Goal: Task Accomplishment & Management: Manage account settings

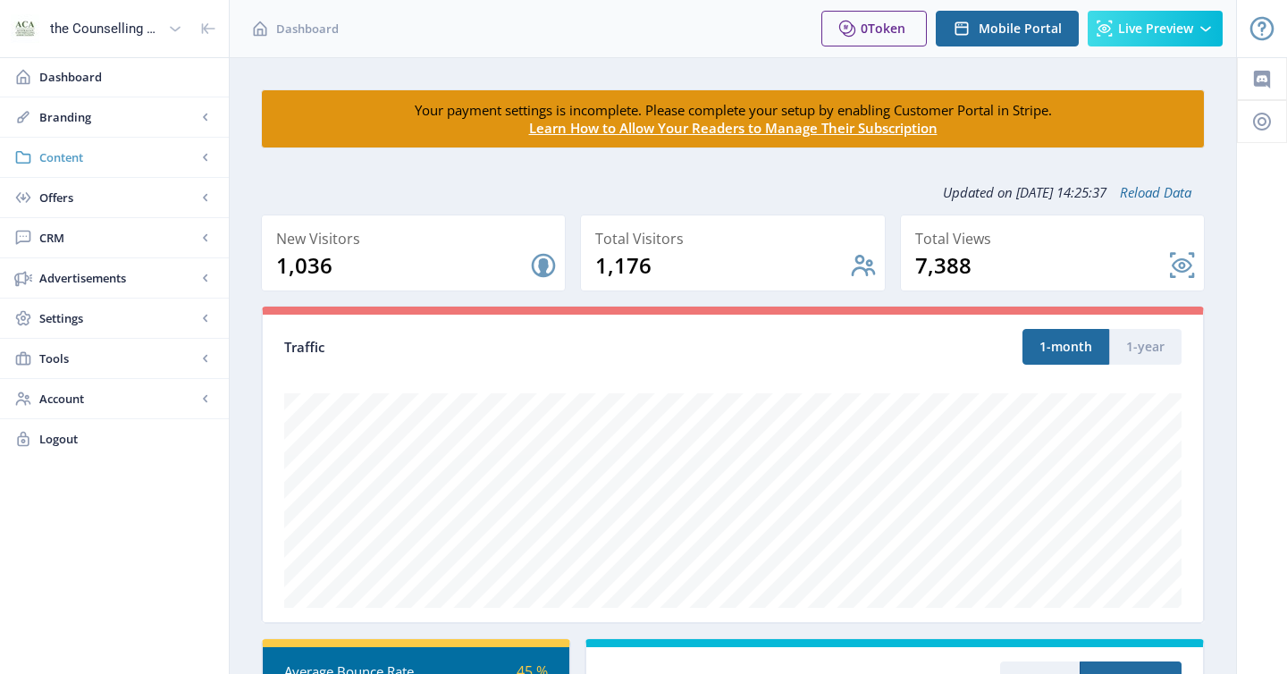
click at [99, 158] on span "Content" at bounding box center [117, 157] width 157 height 18
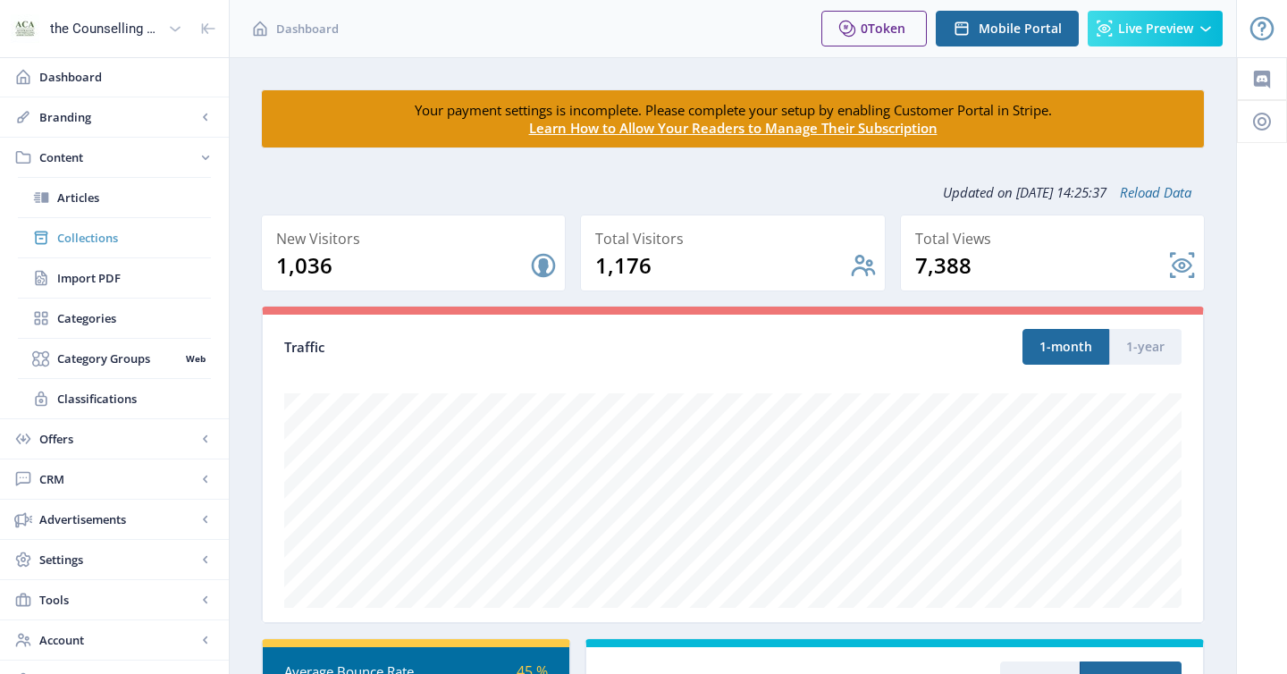
click at [90, 228] on link "Collections" at bounding box center [114, 237] width 193 height 39
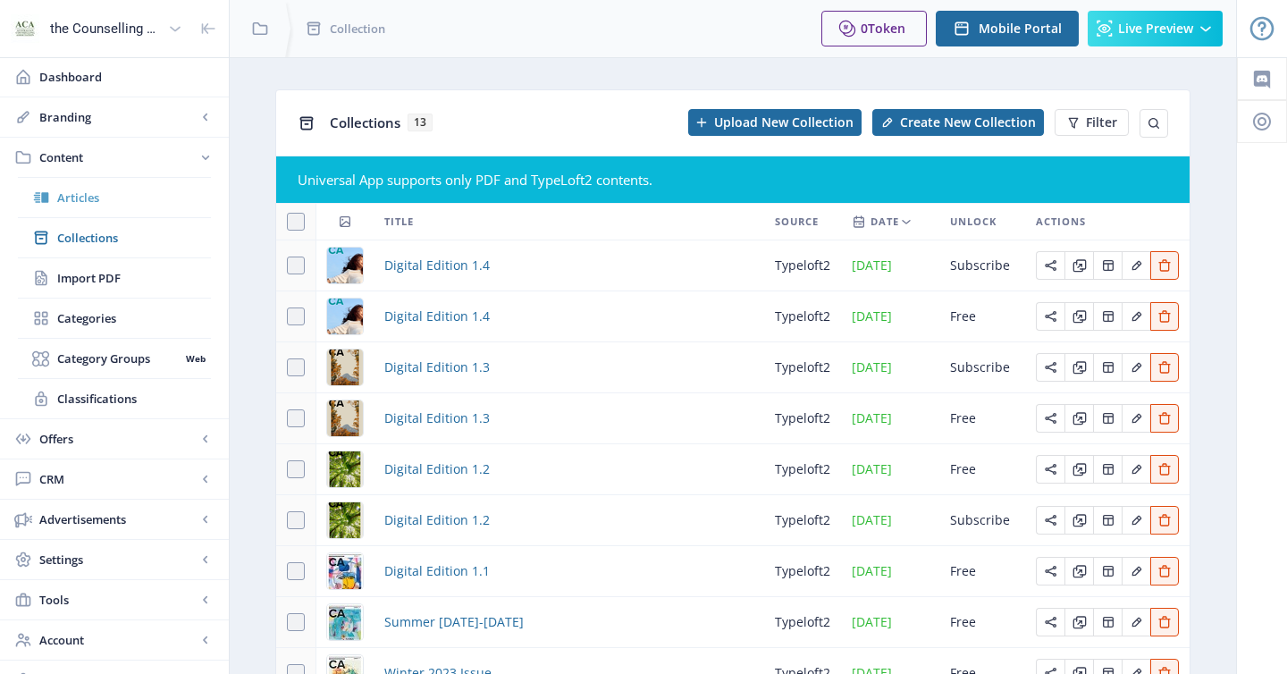
click at [91, 198] on span "Articles" at bounding box center [134, 198] width 154 height 18
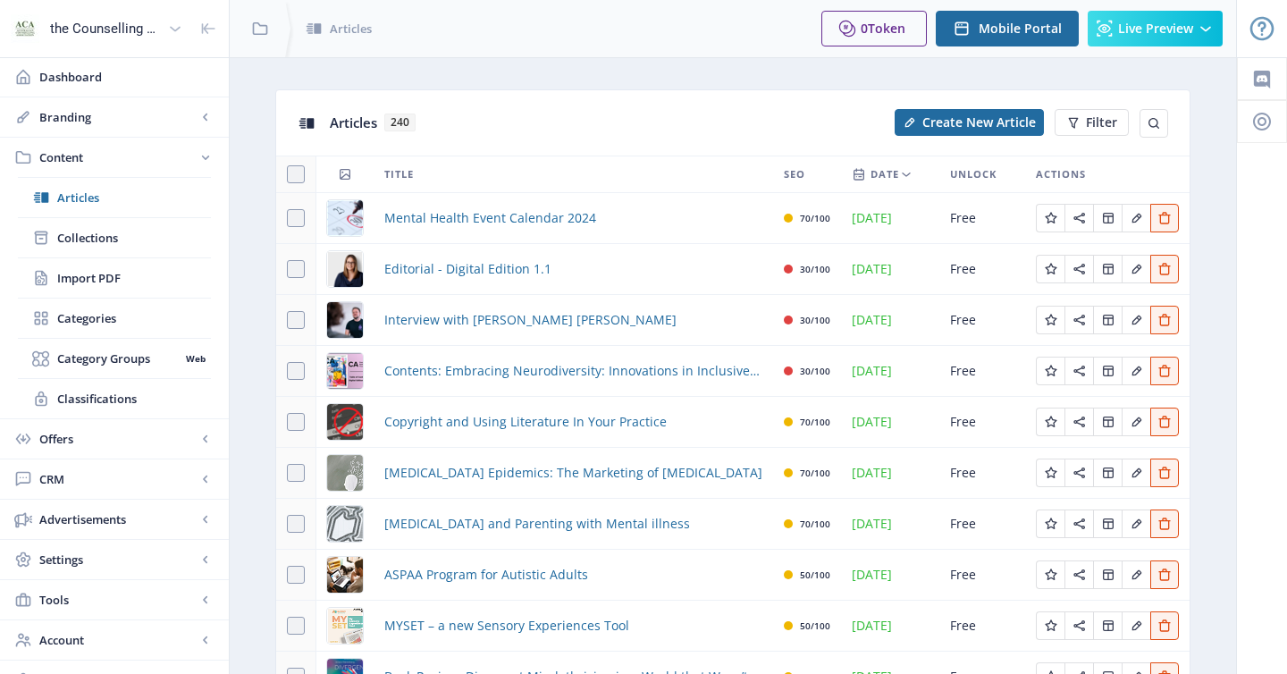
click at [908, 171] on icon at bounding box center [906, 174] width 14 height 14
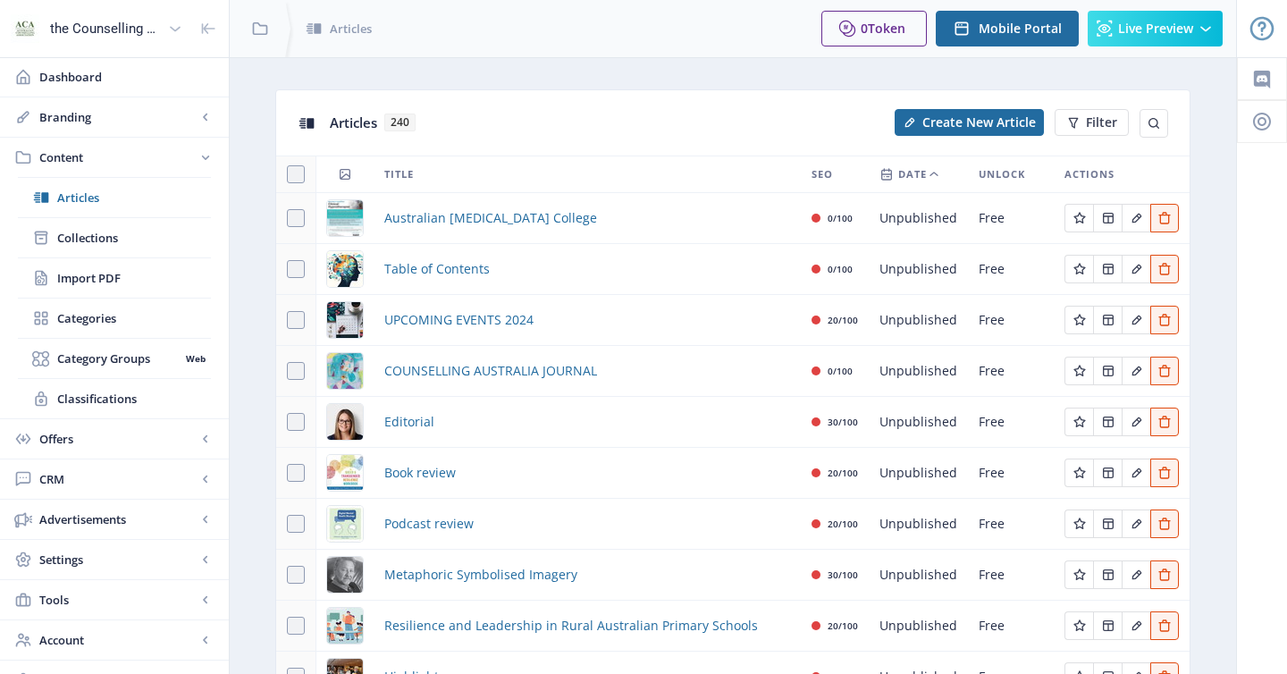
click at [935, 176] on icon at bounding box center [934, 174] width 14 height 14
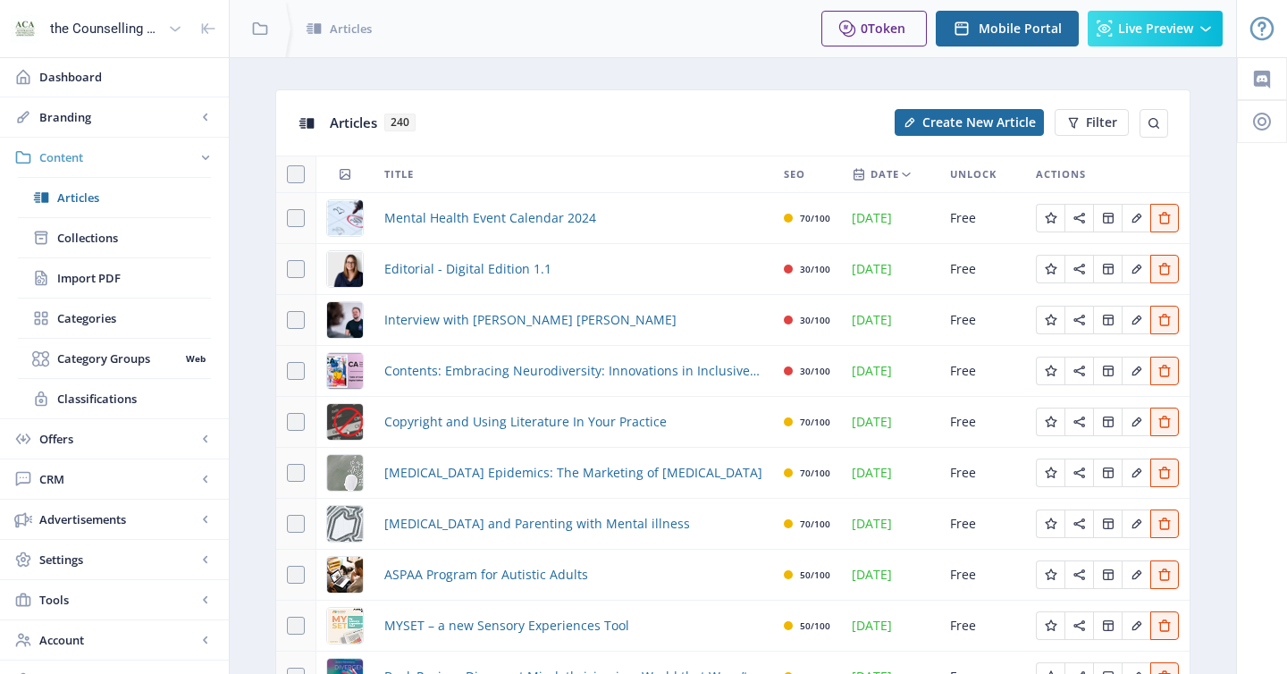
click at [119, 165] on span "Content" at bounding box center [117, 157] width 157 height 18
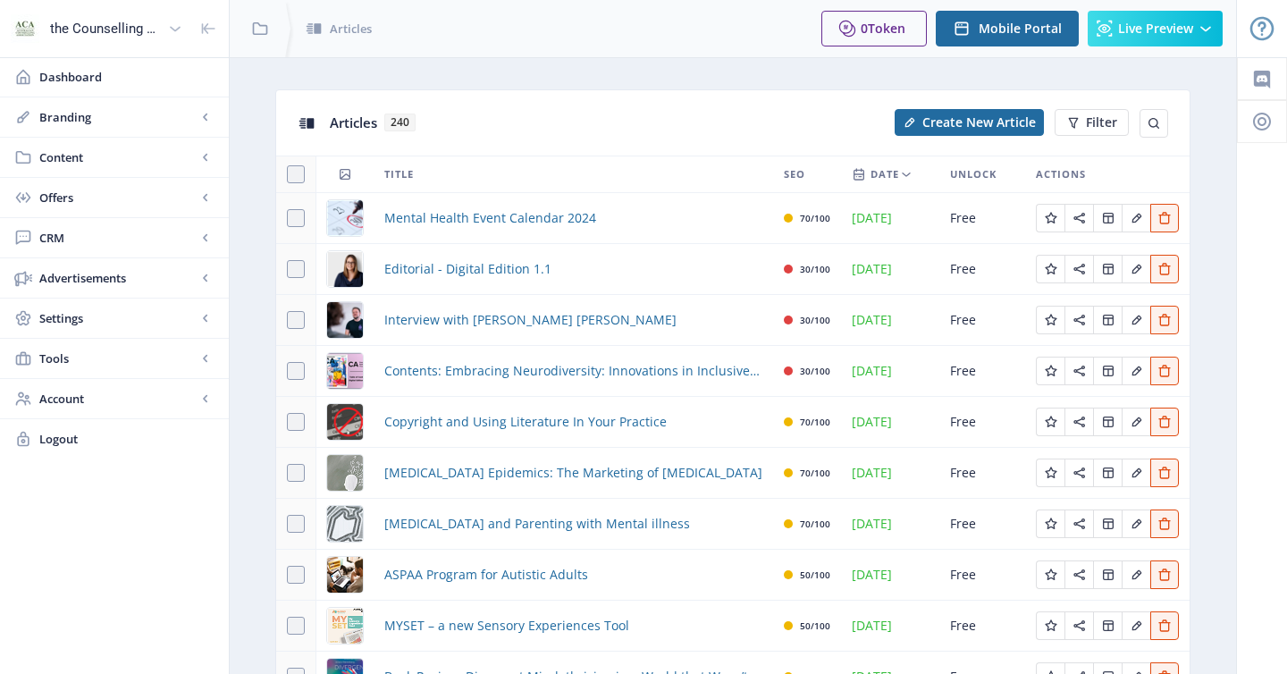
click at [119, 165] on span "Content" at bounding box center [117, 157] width 157 height 18
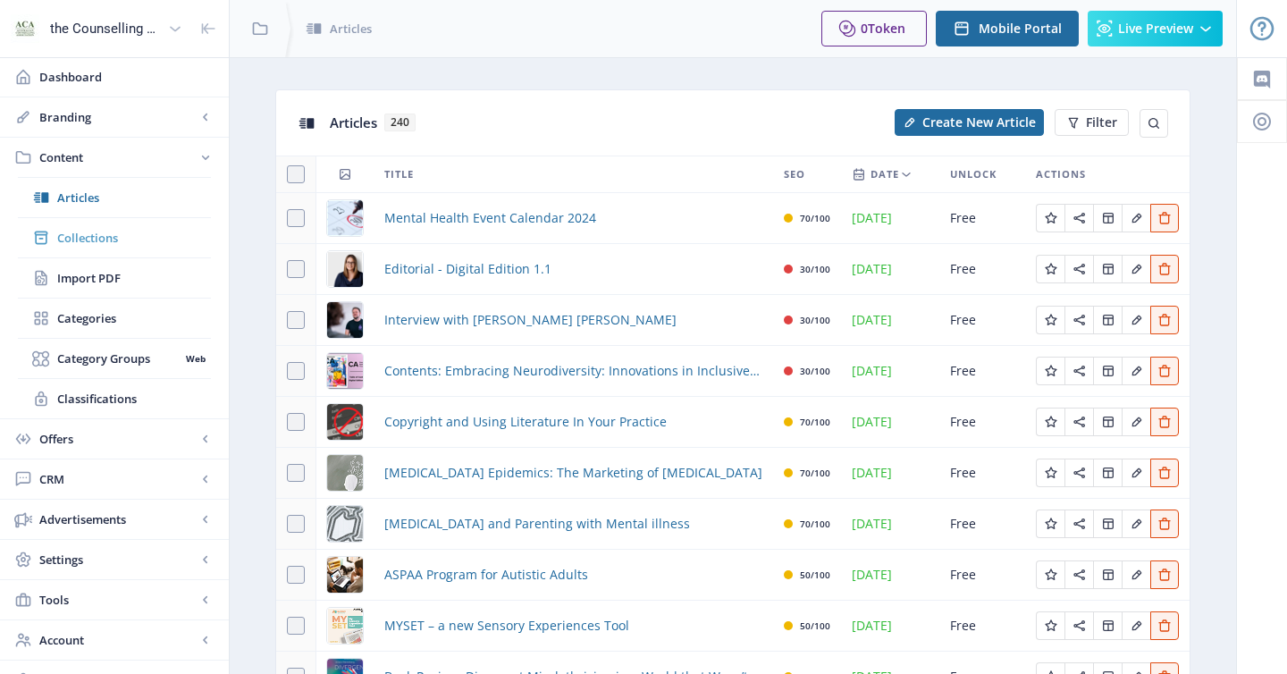
click at [84, 238] on span "Collections" at bounding box center [134, 238] width 154 height 18
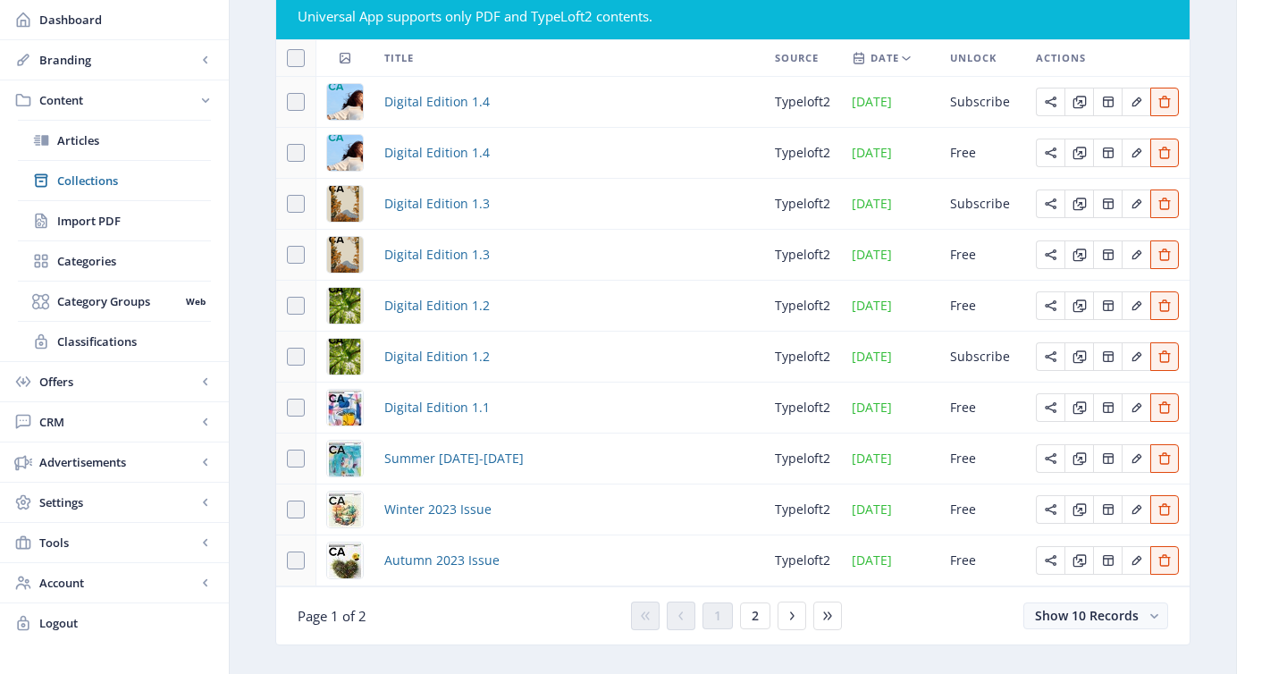
scroll to position [165, 0]
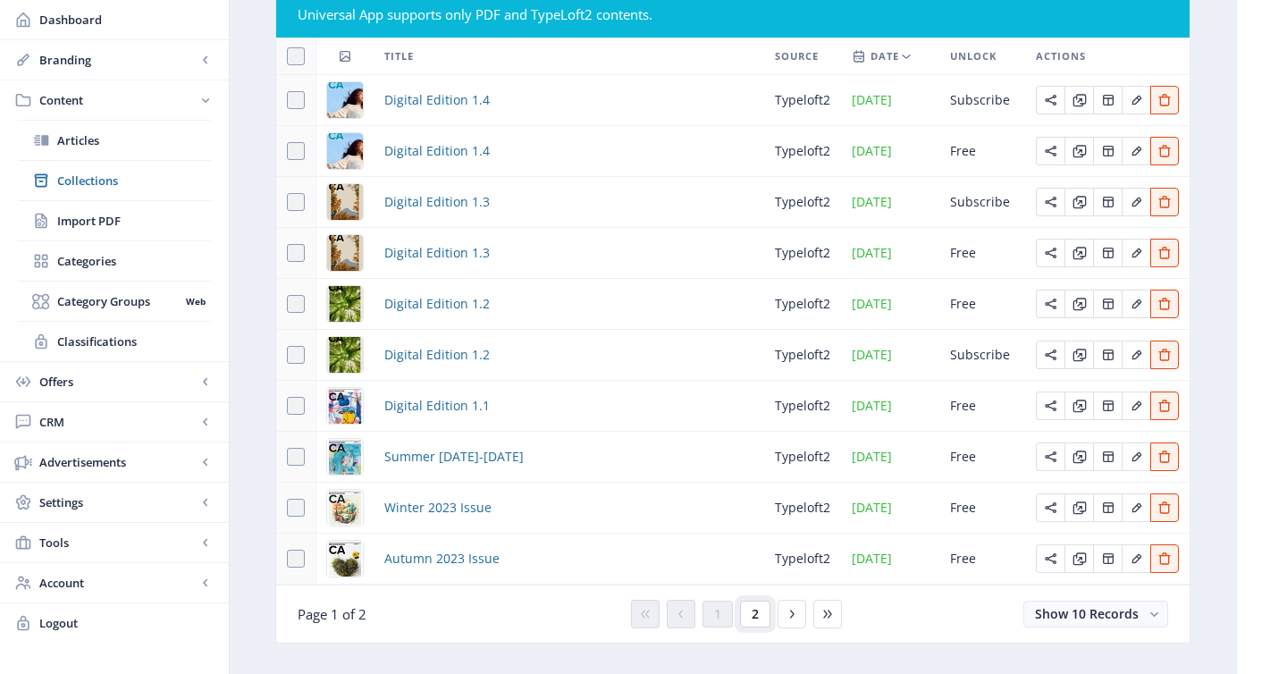
click at [758, 621] on span "2" at bounding box center [755, 614] width 7 height 14
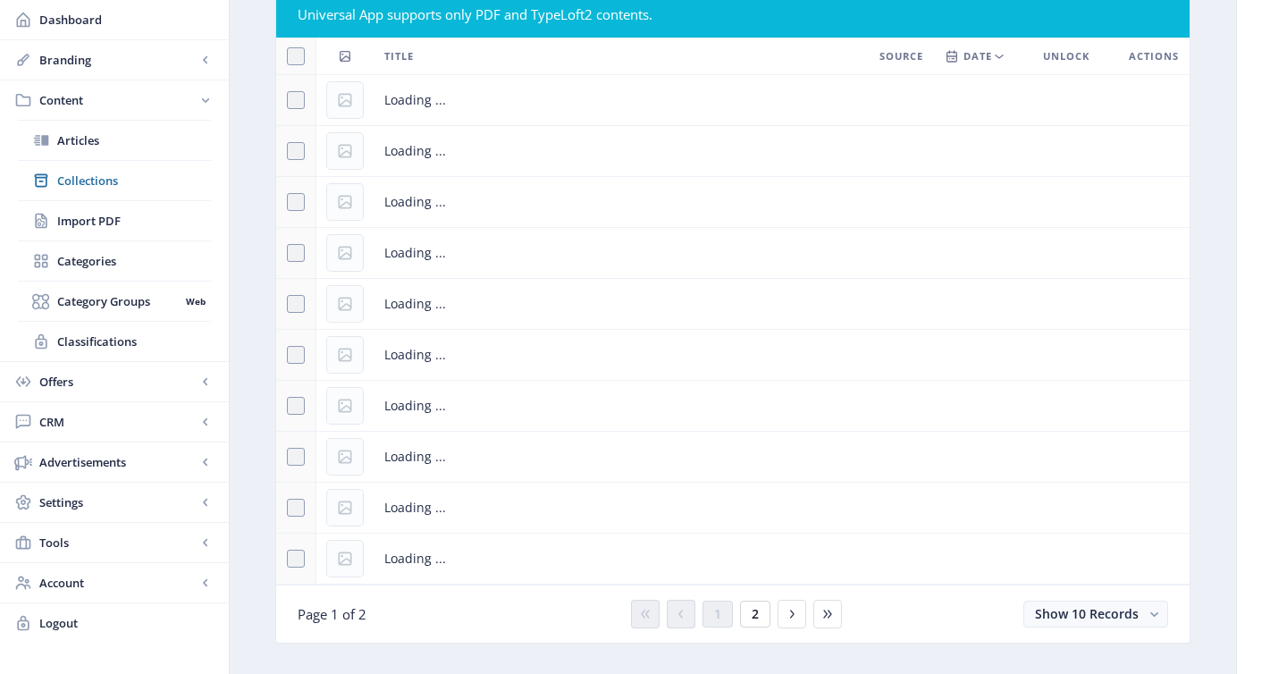
scroll to position [26, 0]
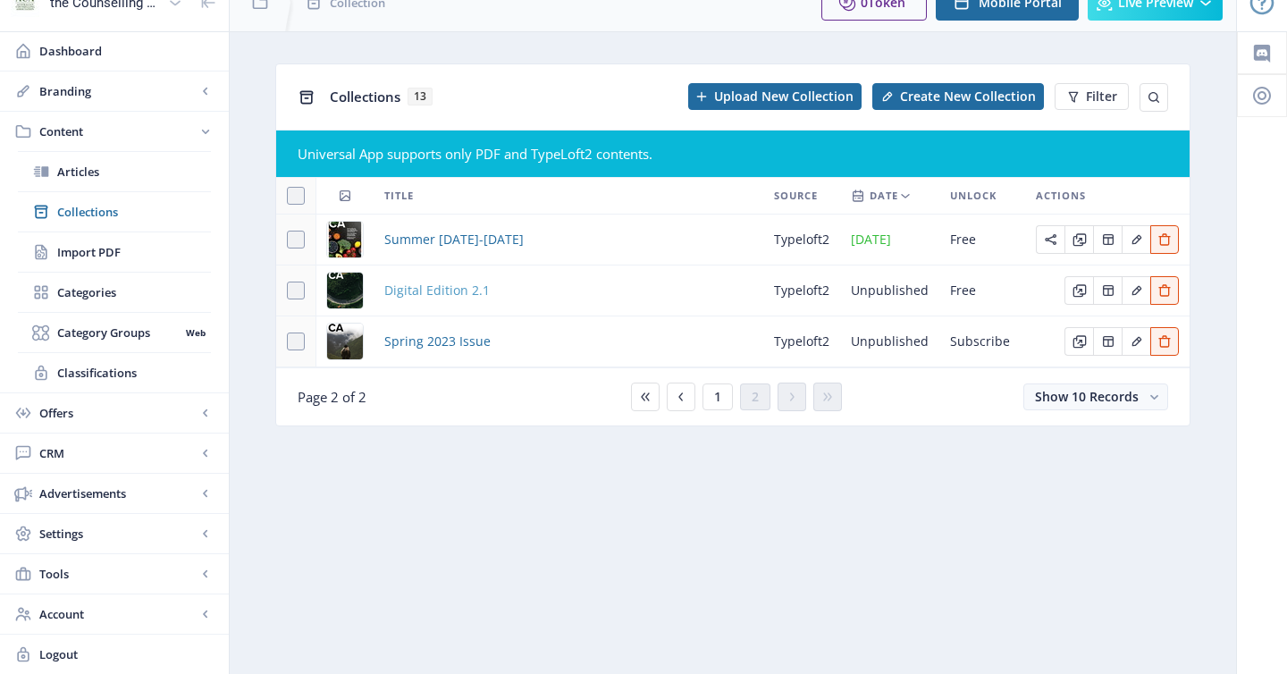
click at [444, 288] on span "Digital Edition 2.1" at bounding box center [436, 290] width 105 height 21
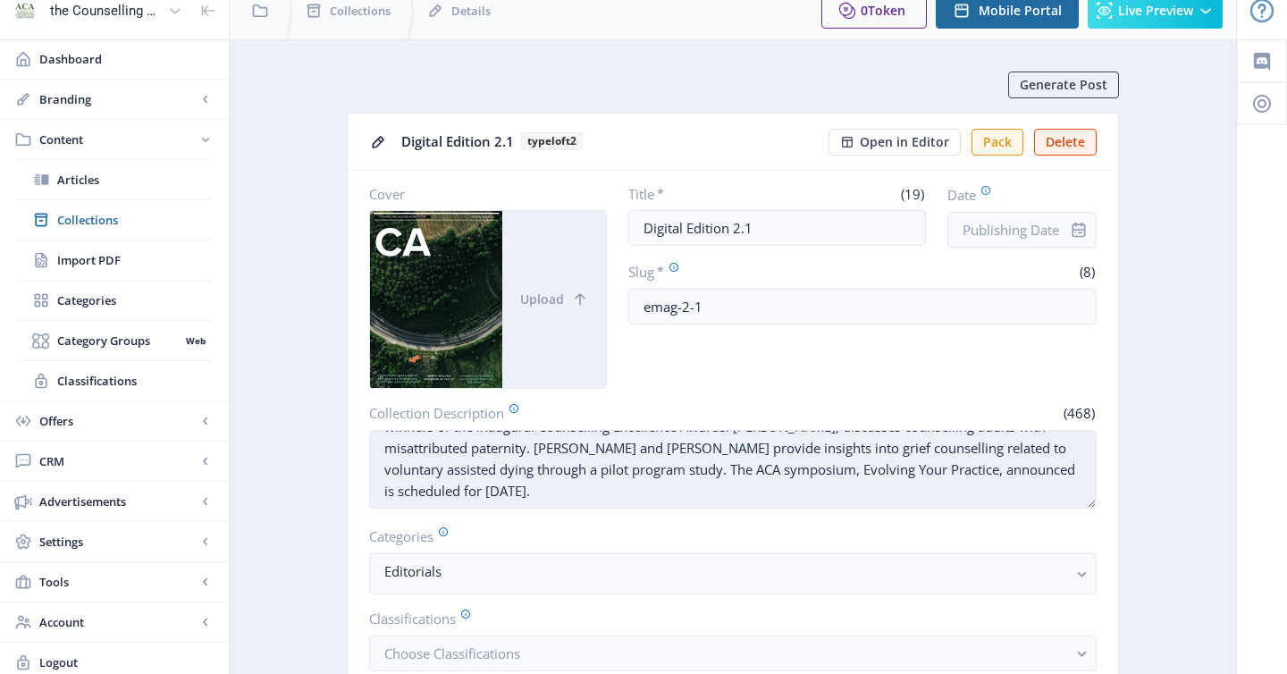
scroll to position [44, 0]
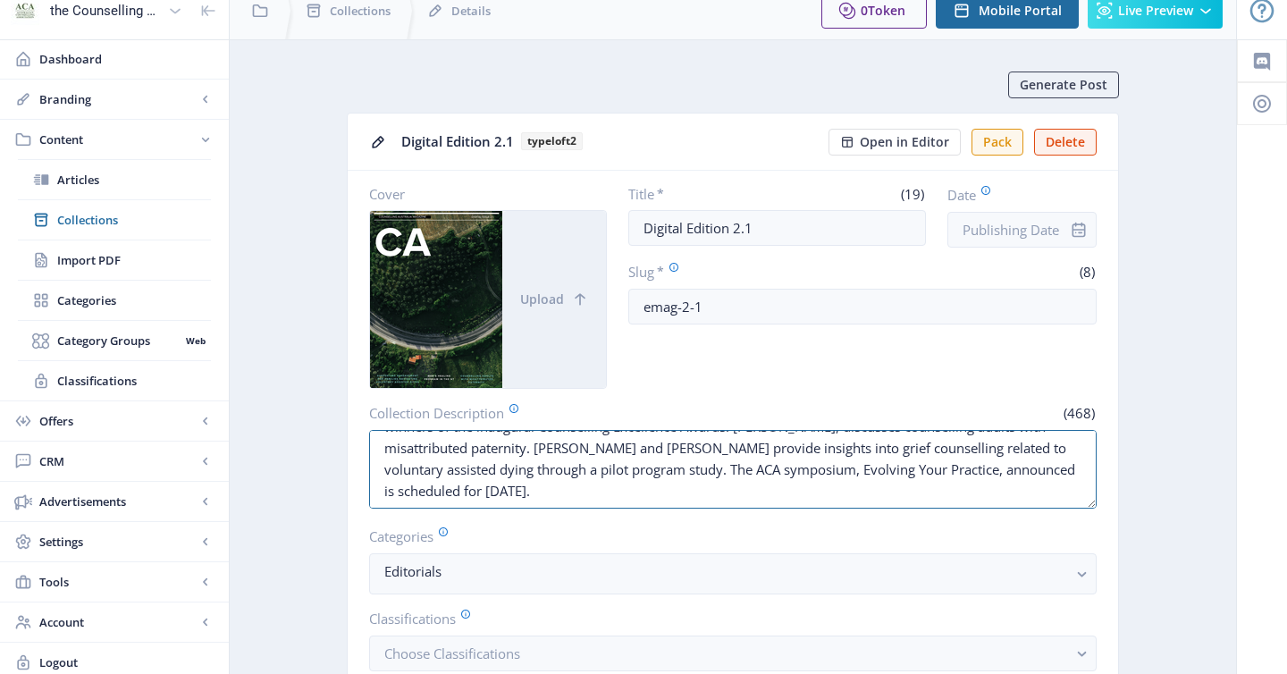
drag, startPoint x: 458, startPoint y: 495, endPoint x: 358, endPoint y: 495, distance: 100.1
click at [358, 495] on nb-card-body "Cover Upload Title * (19) Digital Edition 2.1 Date Slug * (8) emag-2-1 Collecti…" at bounding box center [733, 467] width 771 height 592
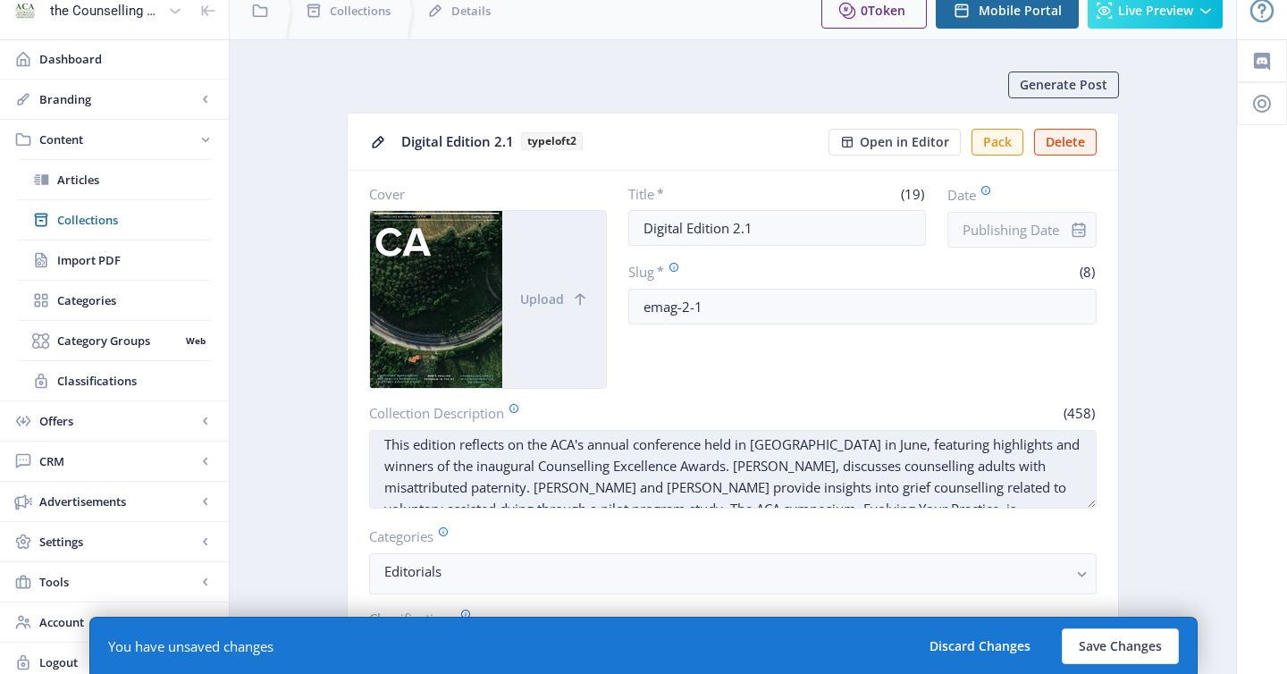
scroll to position [0, 0]
click at [802, 472] on textarea "This edition reflects on the ACA's annual conference held in Adelaide in June, …" at bounding box center [733, 469] width 728 height 79
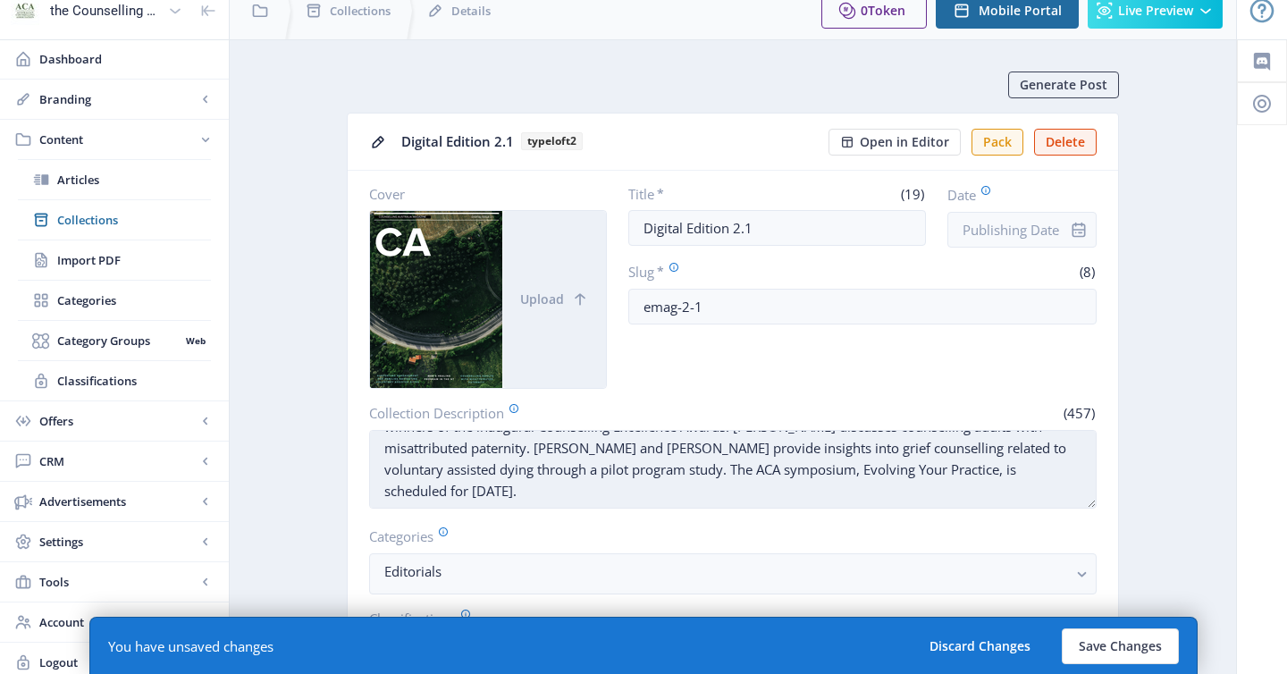
scroll to position [60, 0]
click at [738, 454] on textarea "This edition reflects on the ACA's annual conference held in Adelaide in June, …" at bounding box center [733, 469] width 728 height 79
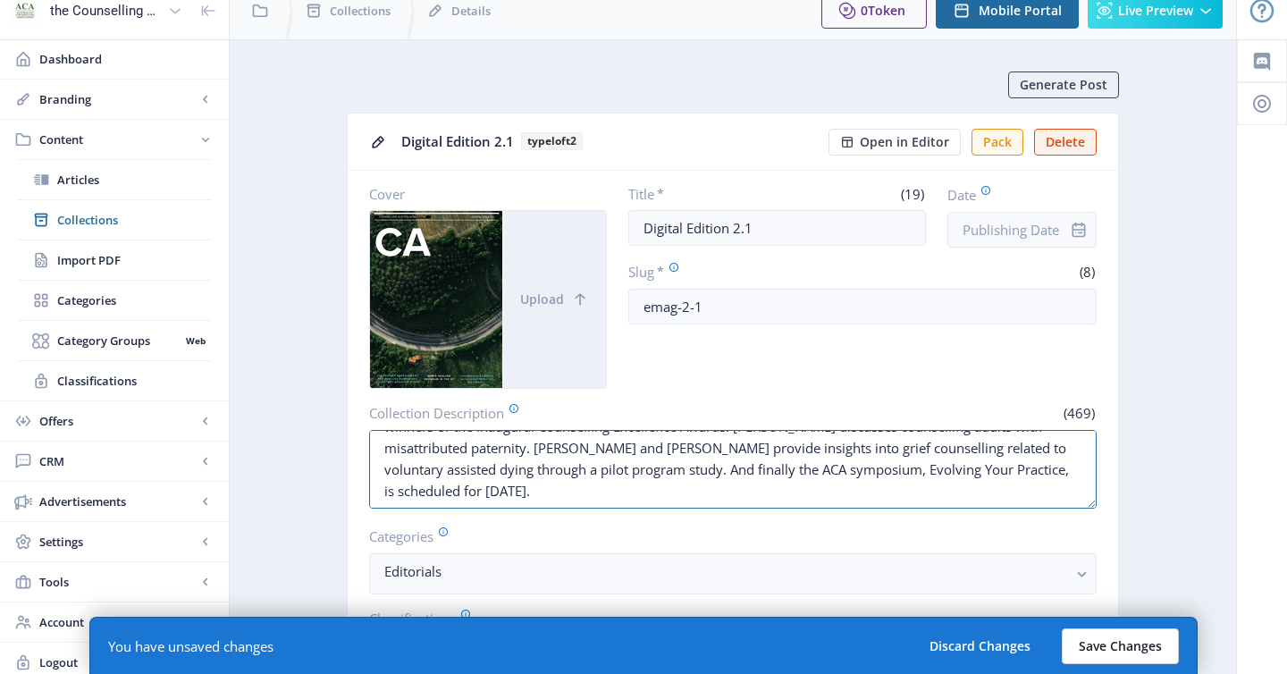
type textarea "This edition reflects on the ACA's annual conference held in Adelaide in June, …"
click at [1098, 645] on button "Save Changes" at bounding box center [1120, 647] width 117 height 36
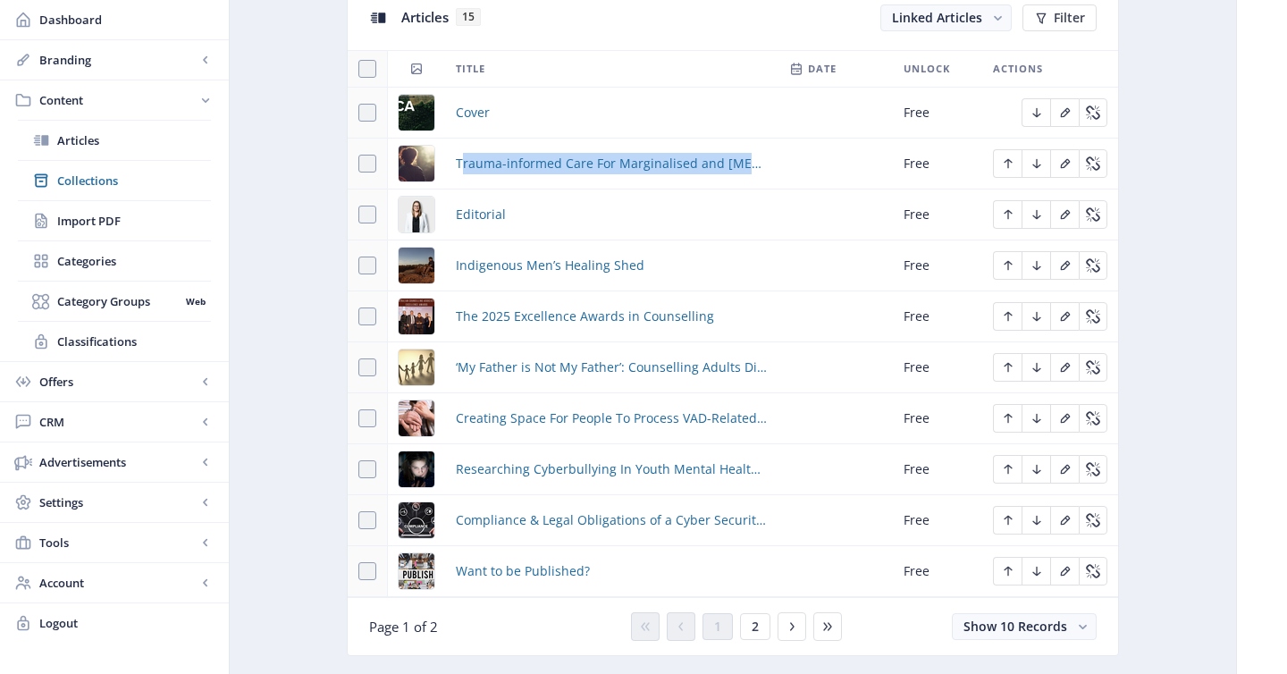
scroll to position [822, 0]
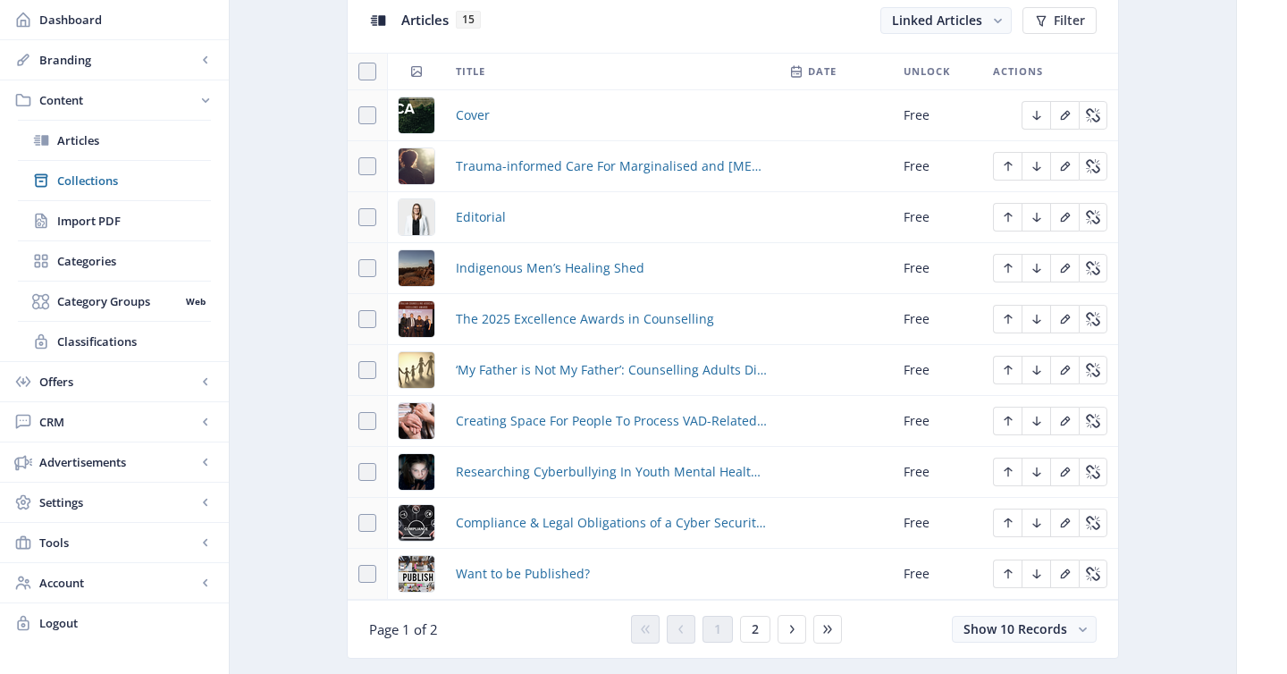
click at [759, 632] on div "You have unsaved changes Discard Changes Save Changes" at bounding box center [643, 645] width 1109 height 57
click at [753, 631] on div "You have unsaved changes Discard Changes Save Changes" at bounding box center [643, 645] width 1109 height 57
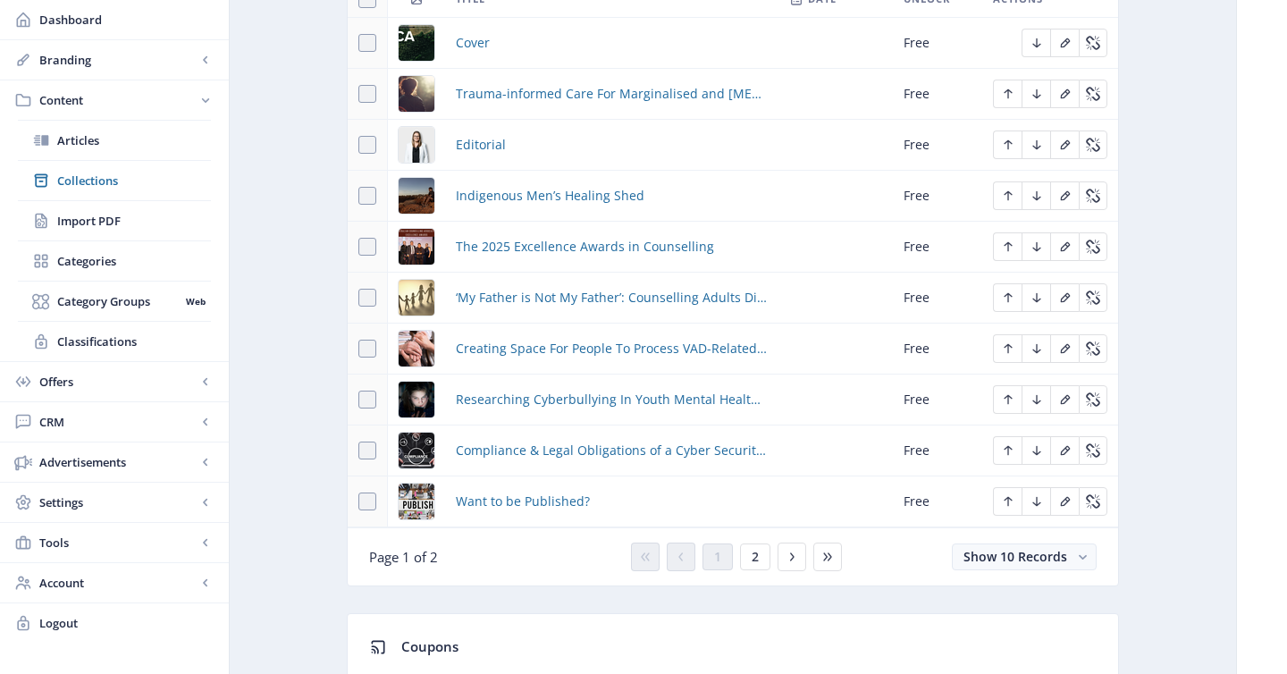
scroll to position [902, 0]
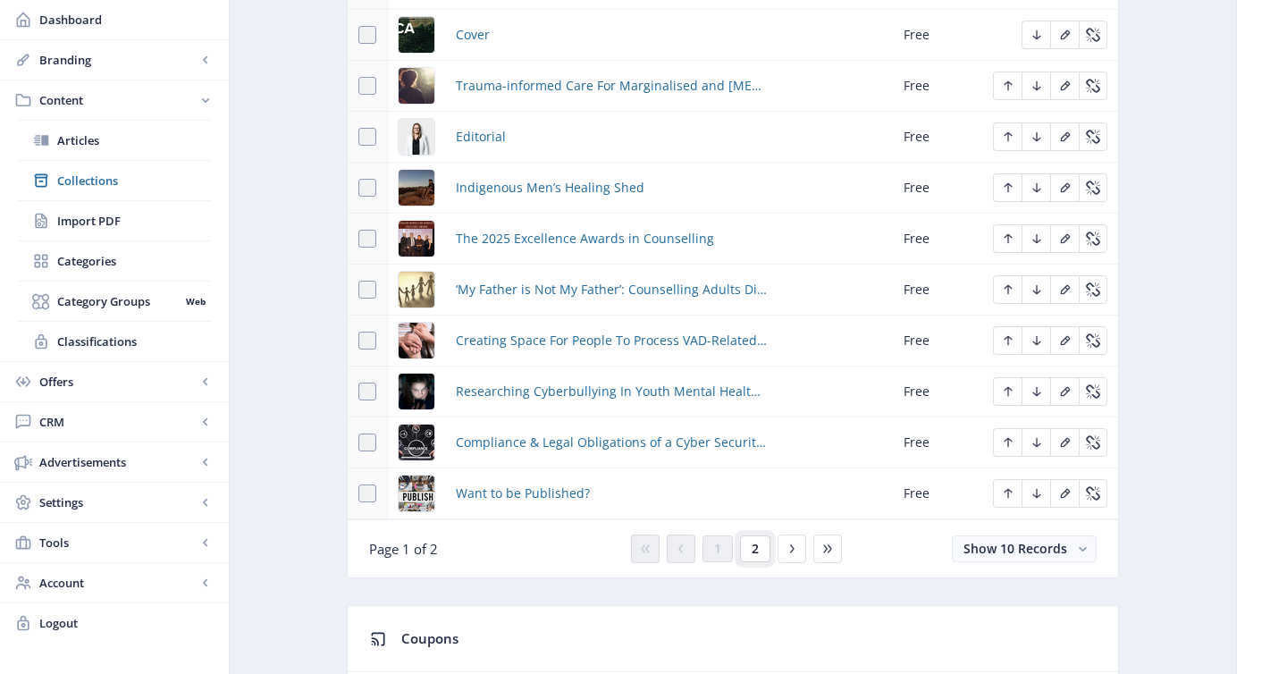
click at [753, 553] on span "2" at bounding box center [755, 549] width 7 height 14
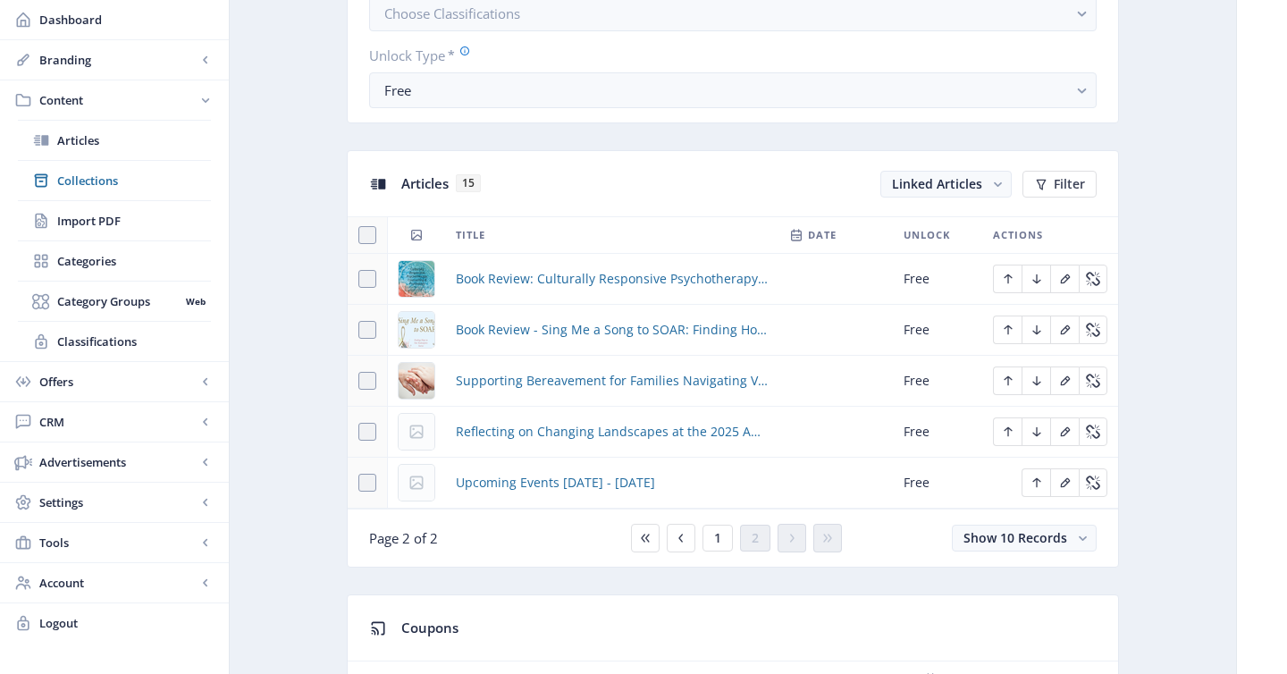
scroll to position [654, 0]
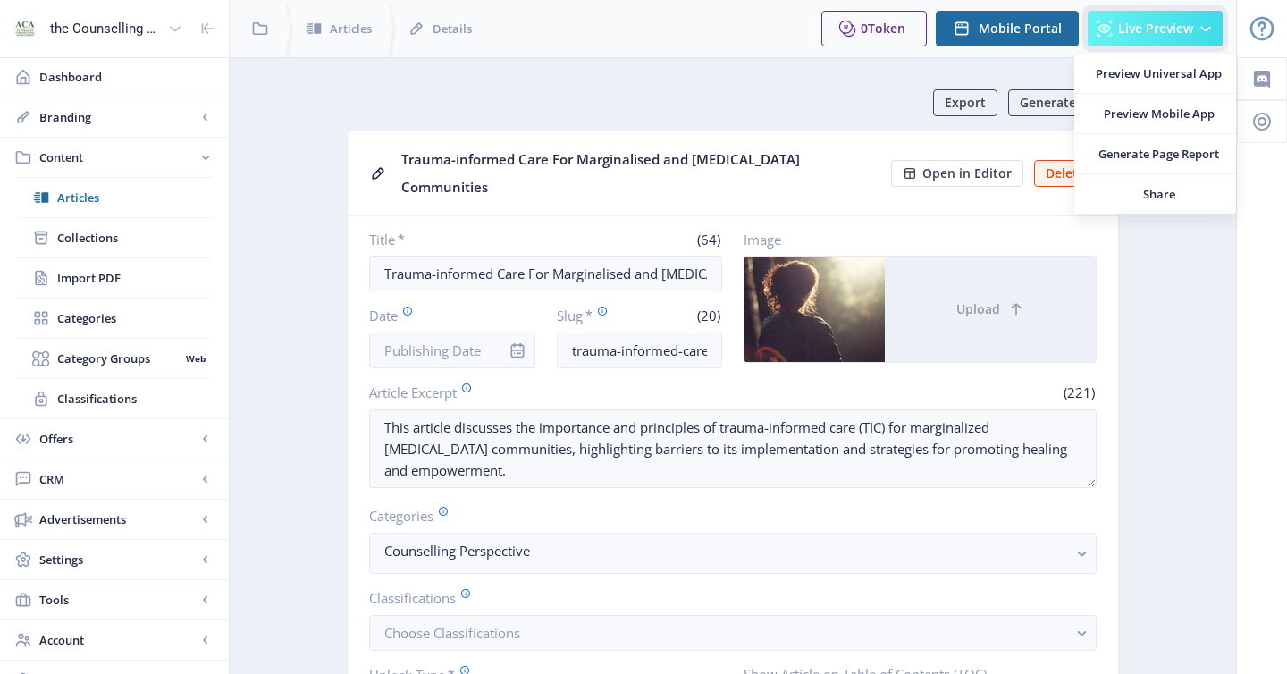
click at [1178, 42] on button "Live Preview" at bounding box center [1155, 29] width 135 height 36
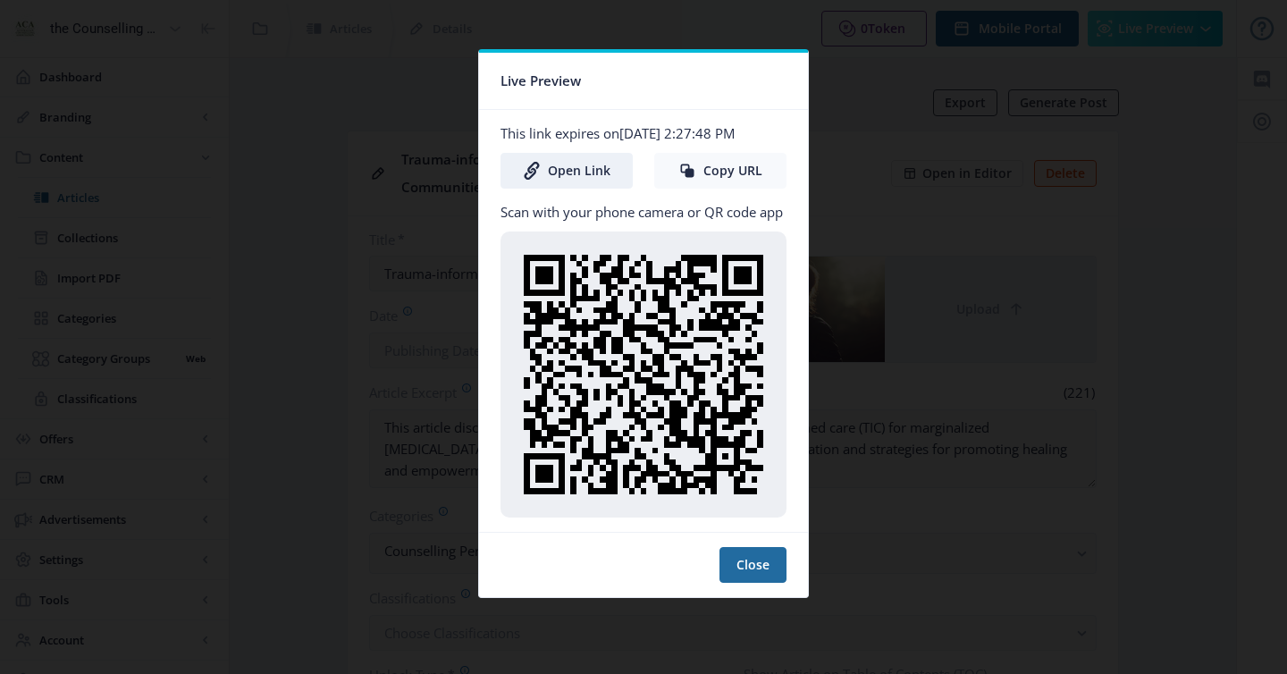
click at [738, 179] on button "Copy URL" at bounding box center [720, 171] width 132 height 36
click at [867, 336] on div at bounding box center [643, 337] width 1287 height 674
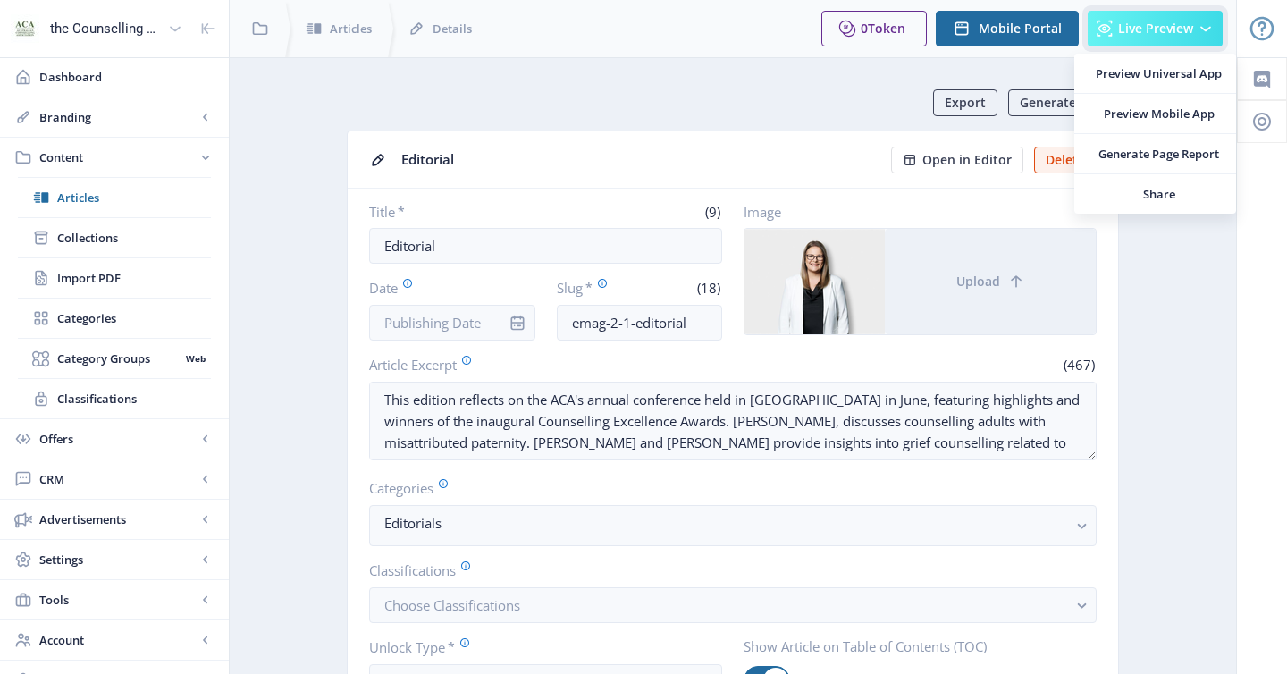
click at [1149, 31] on span "Live Preview" at bounding box center [1155, 28] width 75 height 14
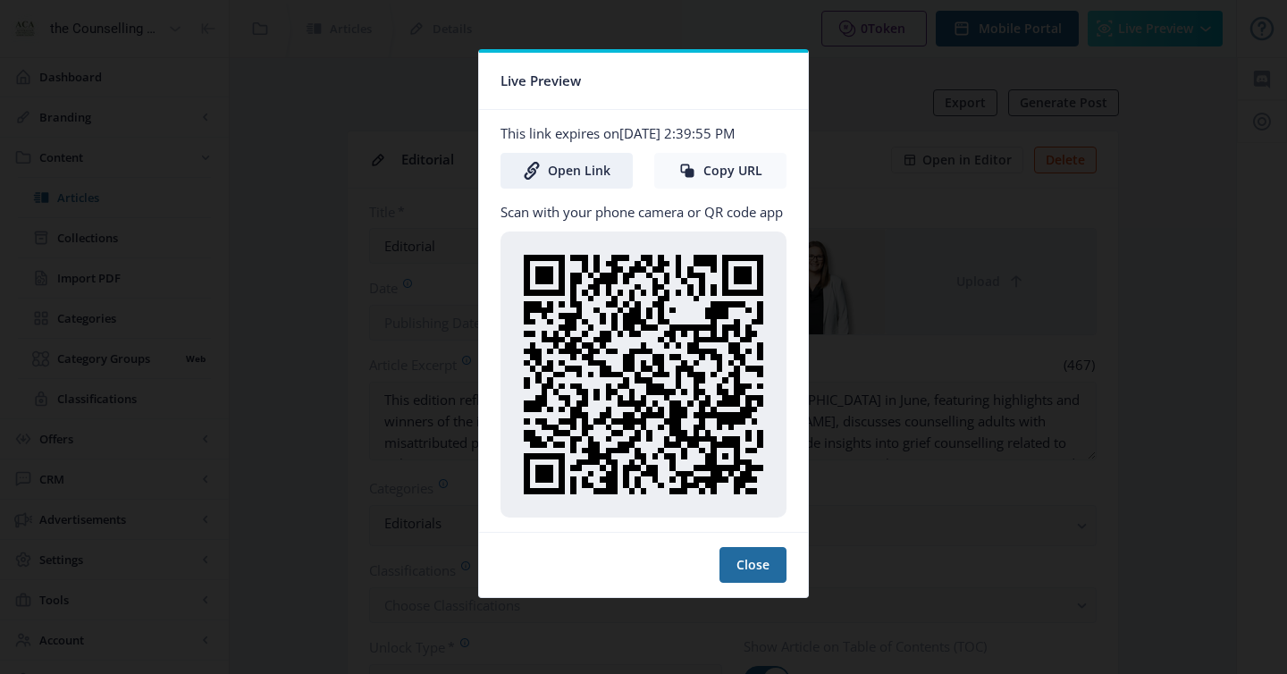
click at [743, 175] on button "Copy URL" at bounding box center [720, 171] width 132 height 36
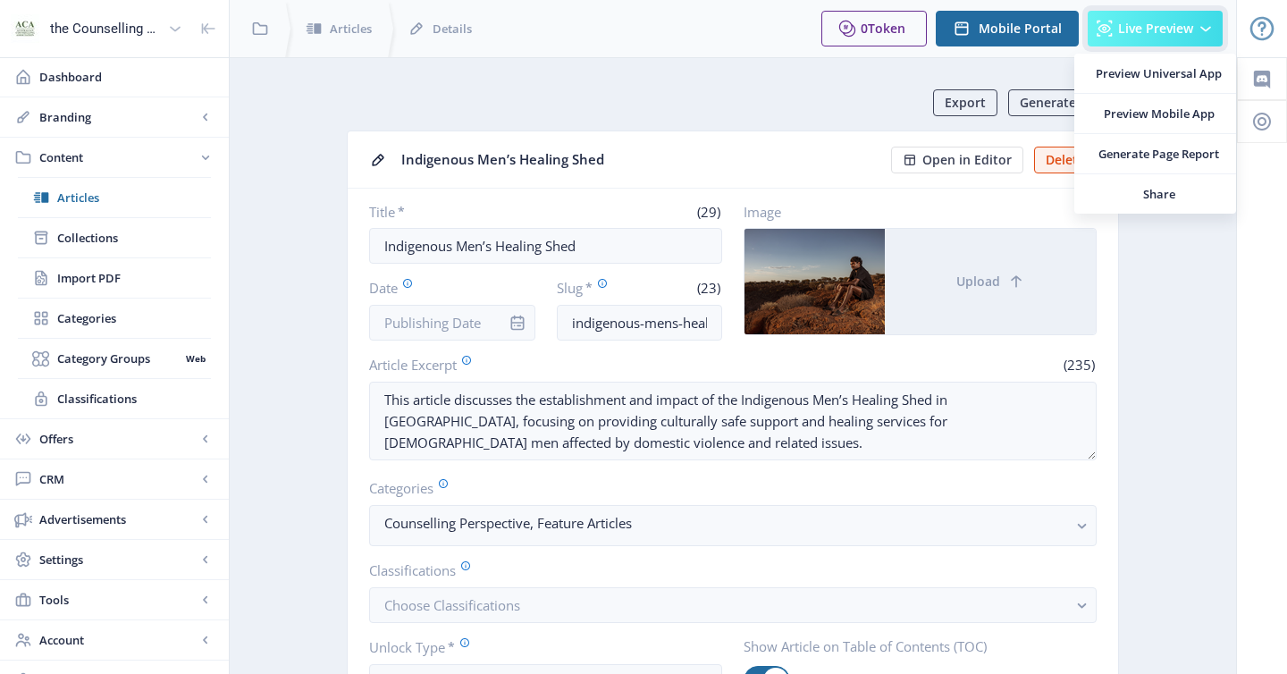
click at [1132, 42] on button "Live Preview" at bounding box center [1155, 29] width 135 height 36
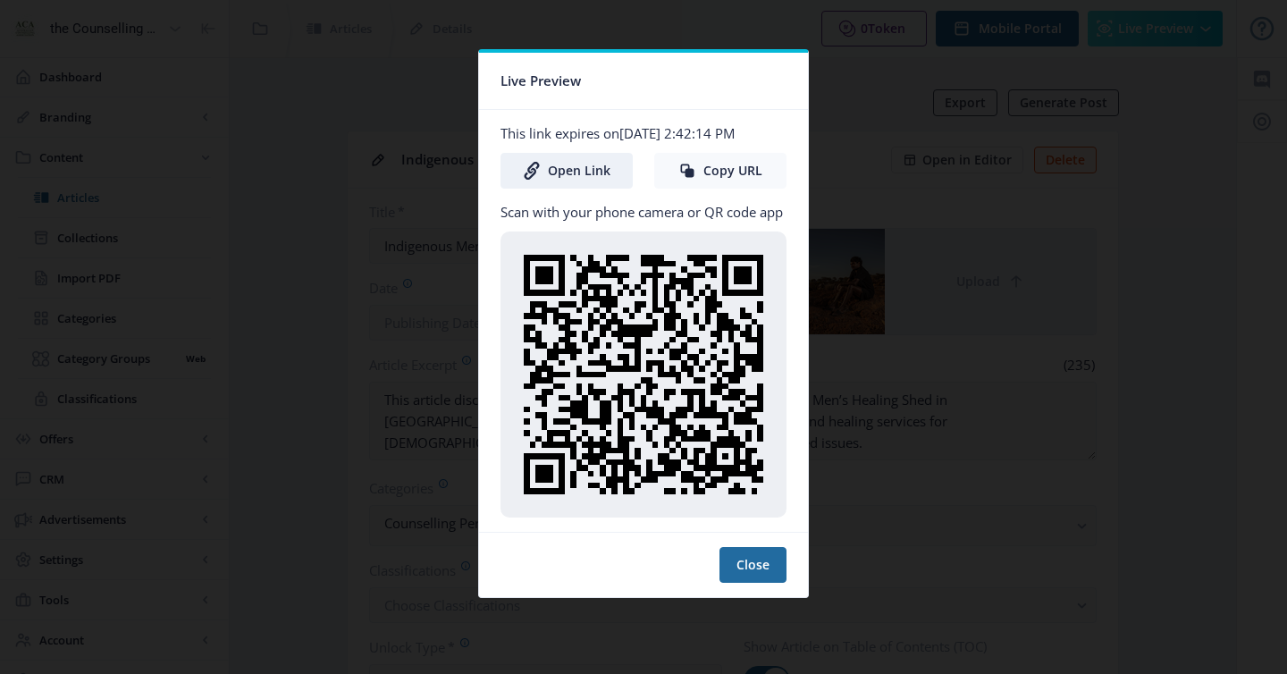
click at [717, 175] on button "Copy URL" at bounding box center [720, 171] width 132 height 36
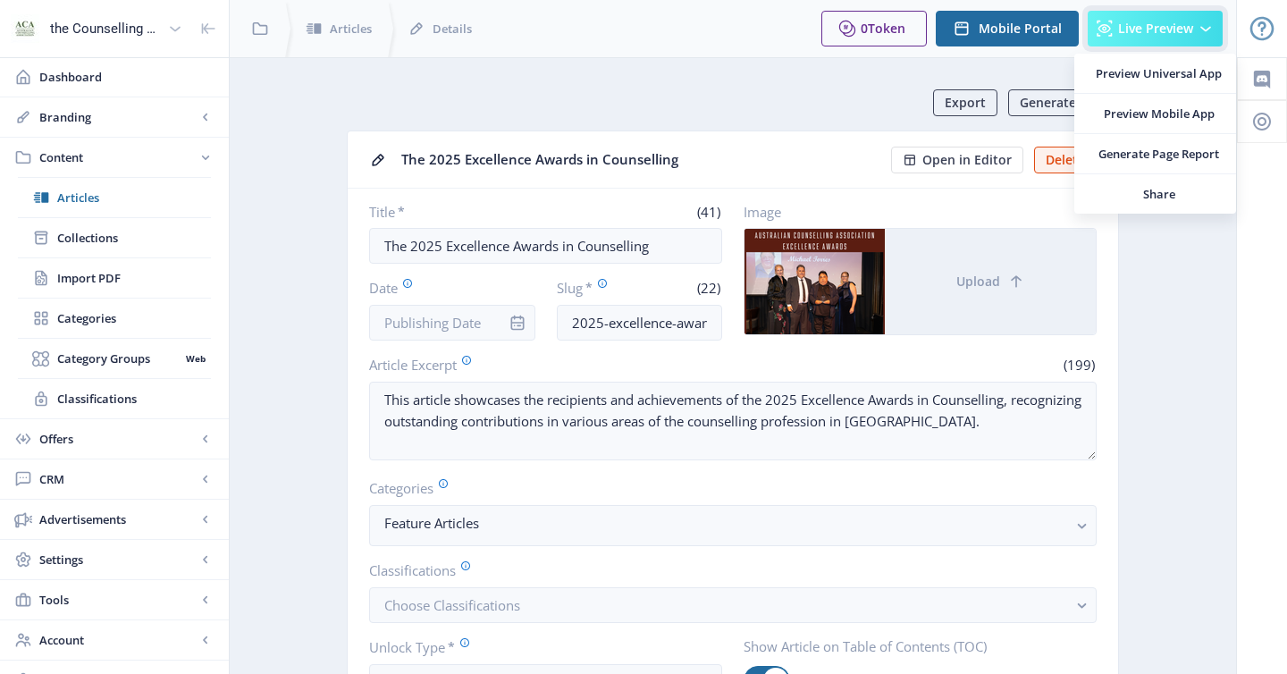
click at [1124, 33] on span "Live Preview" at bounding box center [1155, 28] width 75 height 14
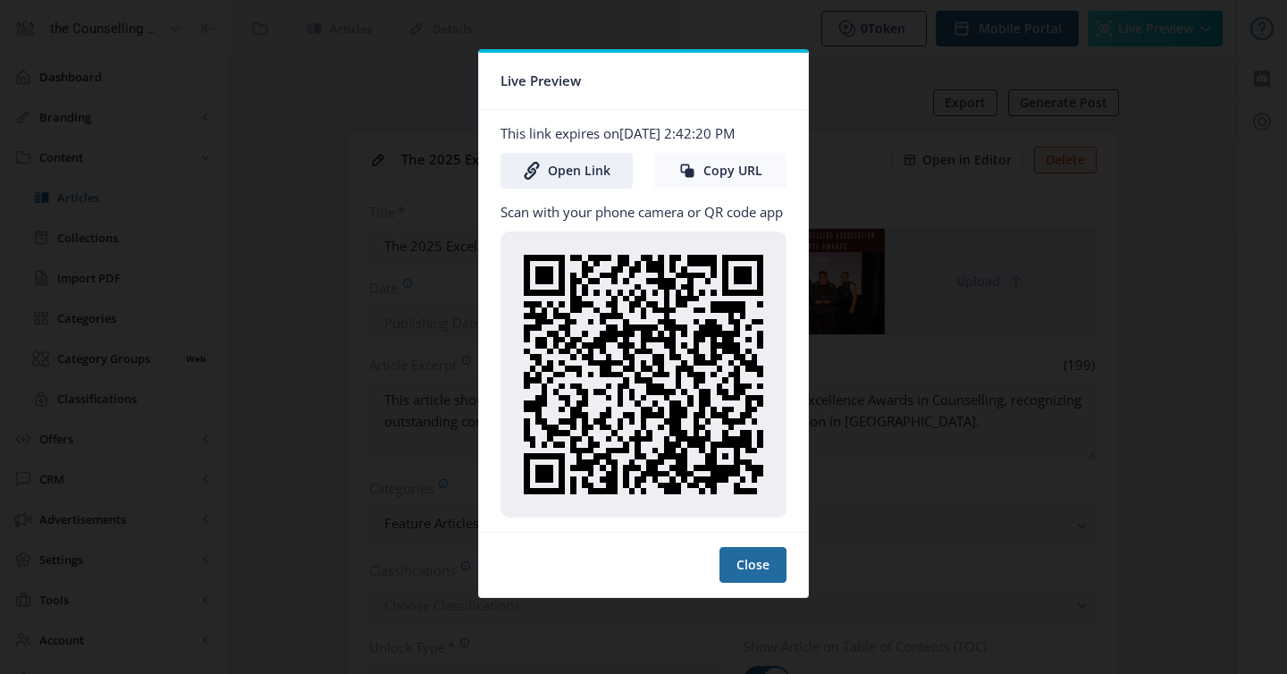
click at [735, 172] on button "Copy URL" at bounding box center [720, 171] width 132 height 36
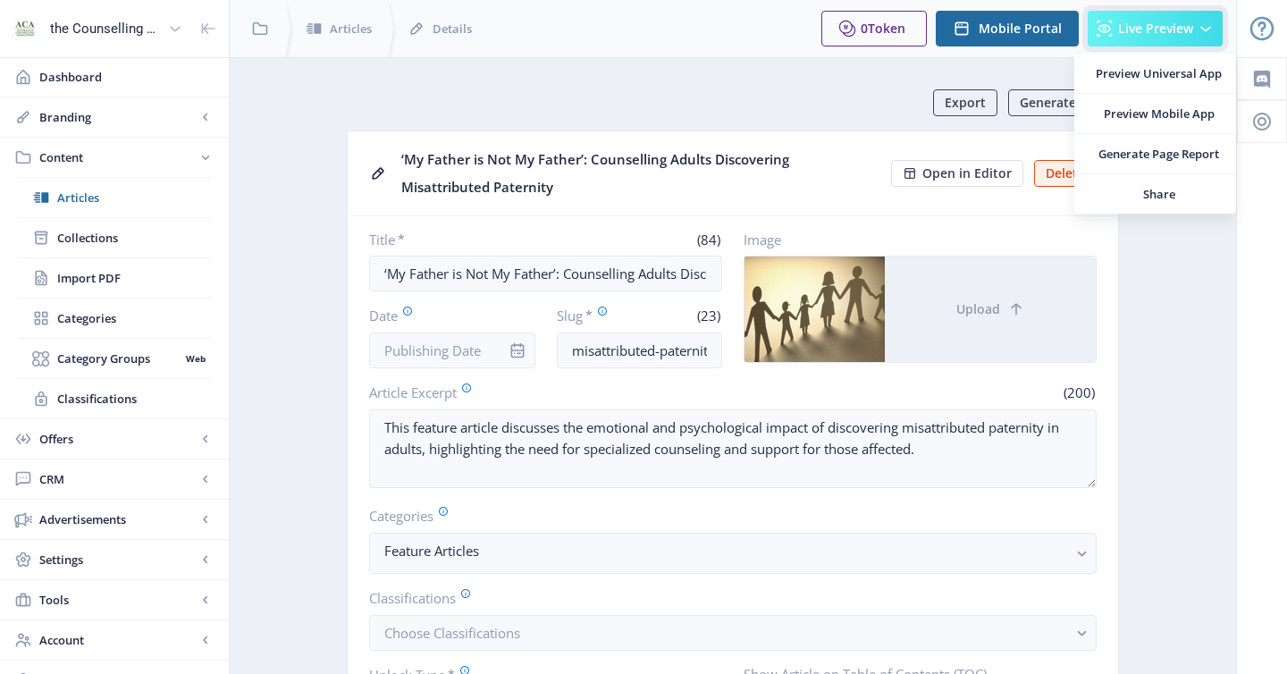
click at [1155, 16] on button "Live Preview" at bounding box center [1155, 29] width 135 height 36
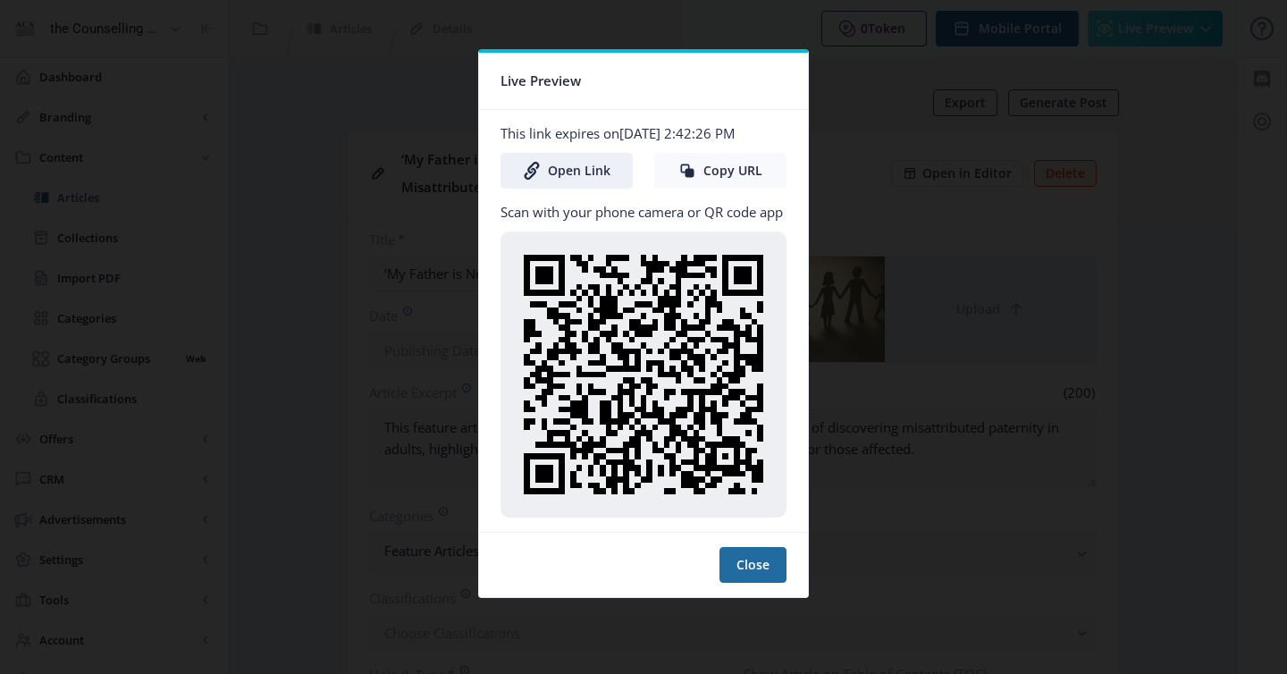
click at [728, 163] on button "Copy URL" at bounding box center [720, 171] width 132 height 36
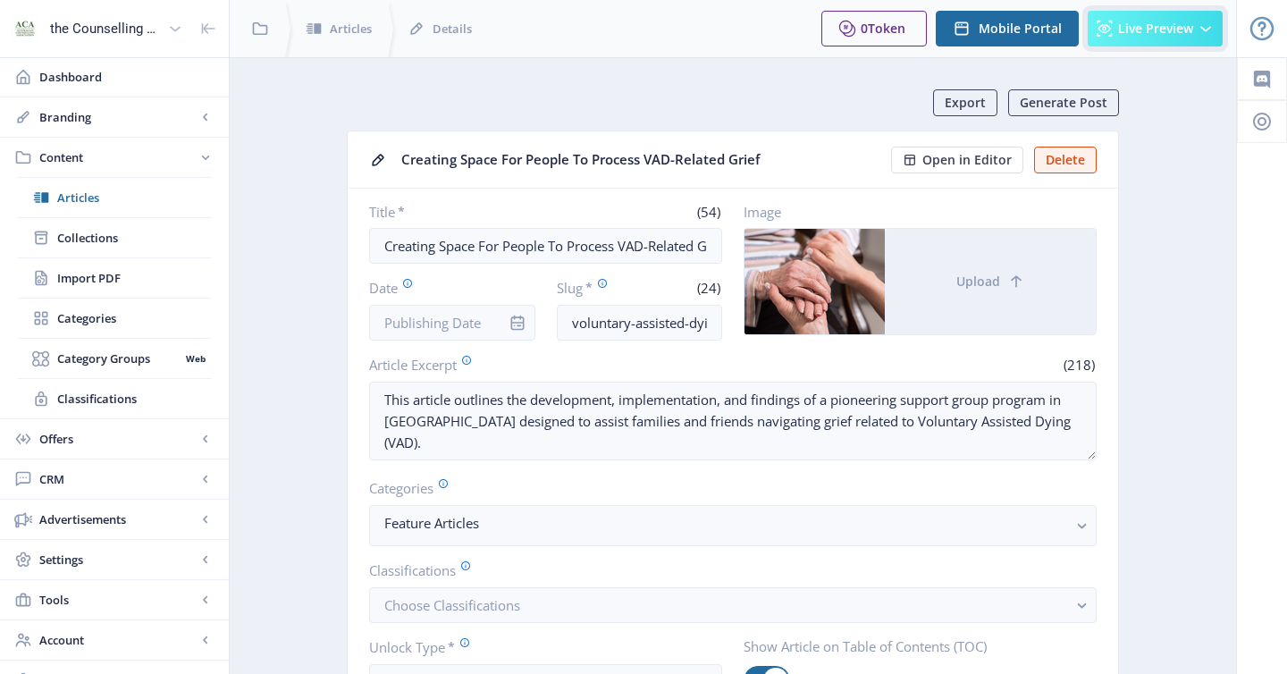
click at [1155, 36] on span "Live Preview" at bounding box center [1155, 28] width 75 height 14
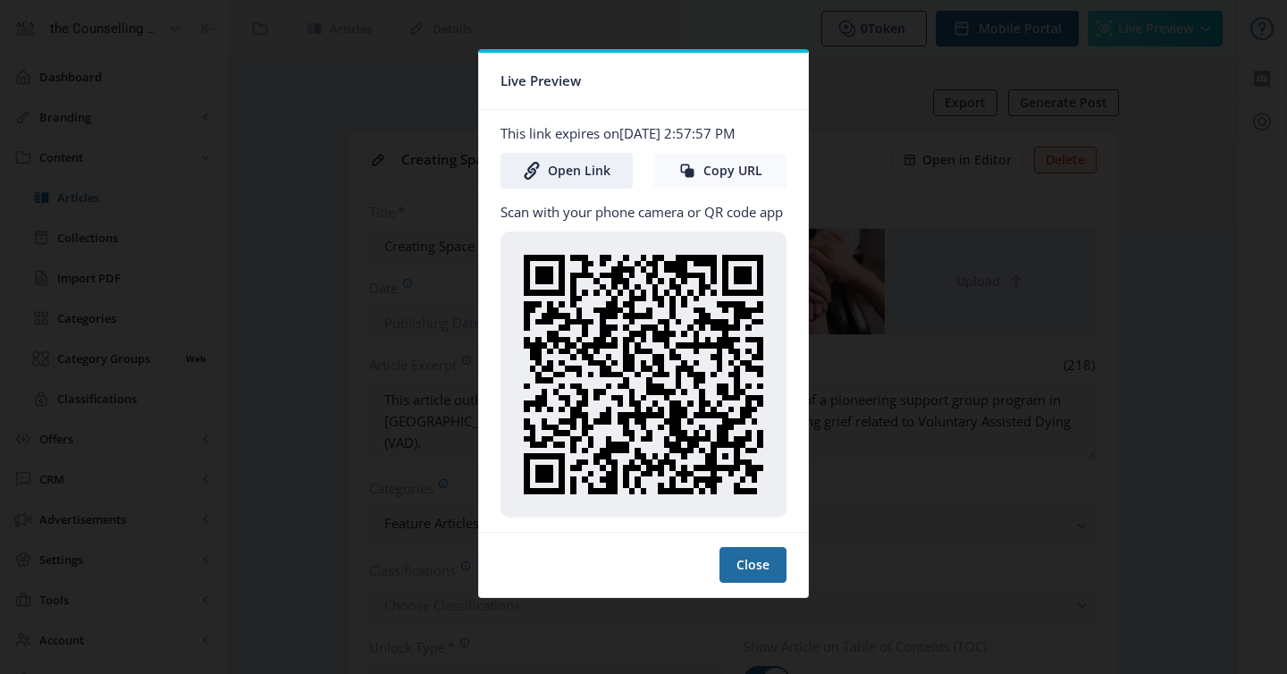
click at [735, 175] on button "Copy URL" at bounding box center [720, 171] width 132 height 36
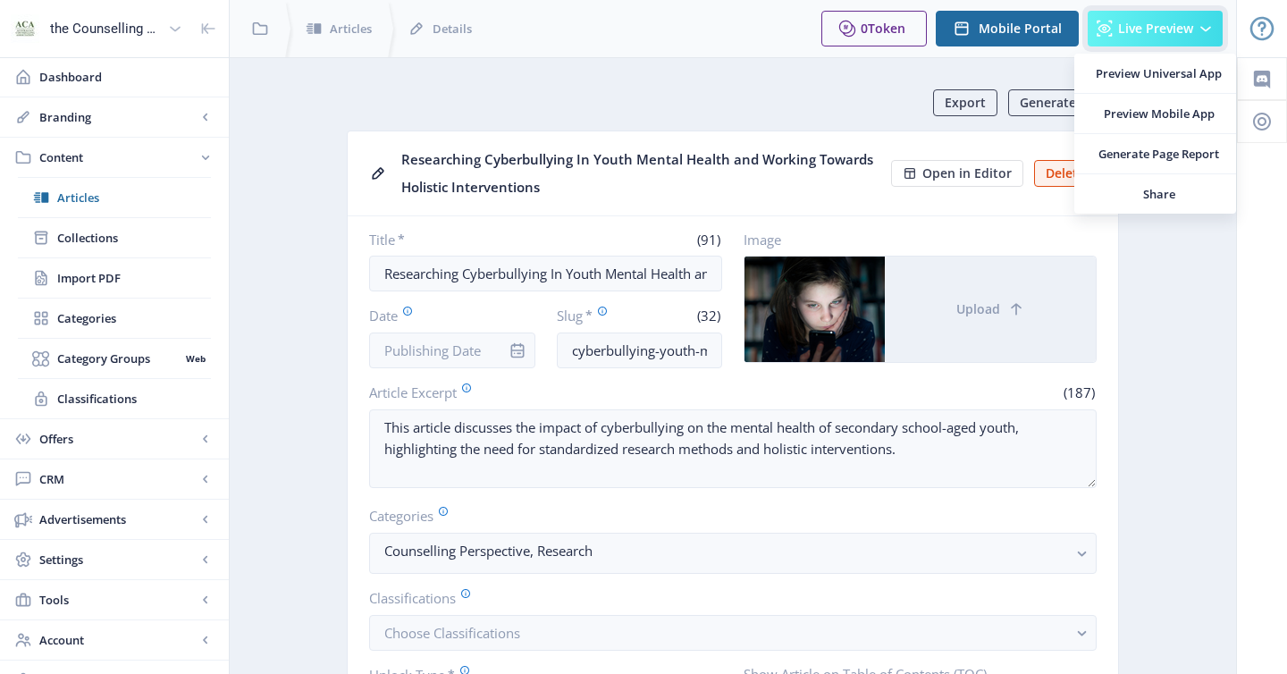
click at [1149, 29] on span "Live Preview" at bounding box center [1155, 28] width 75 height 14
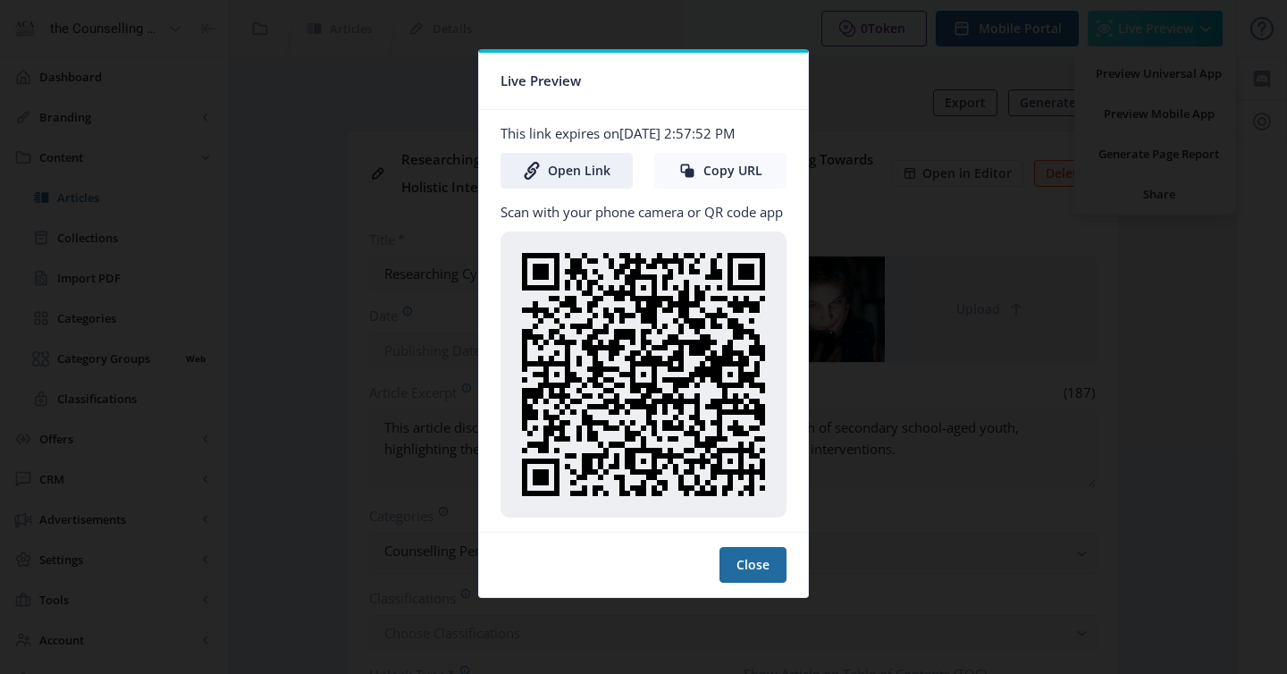
click at [747, 160] on button "Copy URL" at bounding box center [720, 171] width 132 height 36
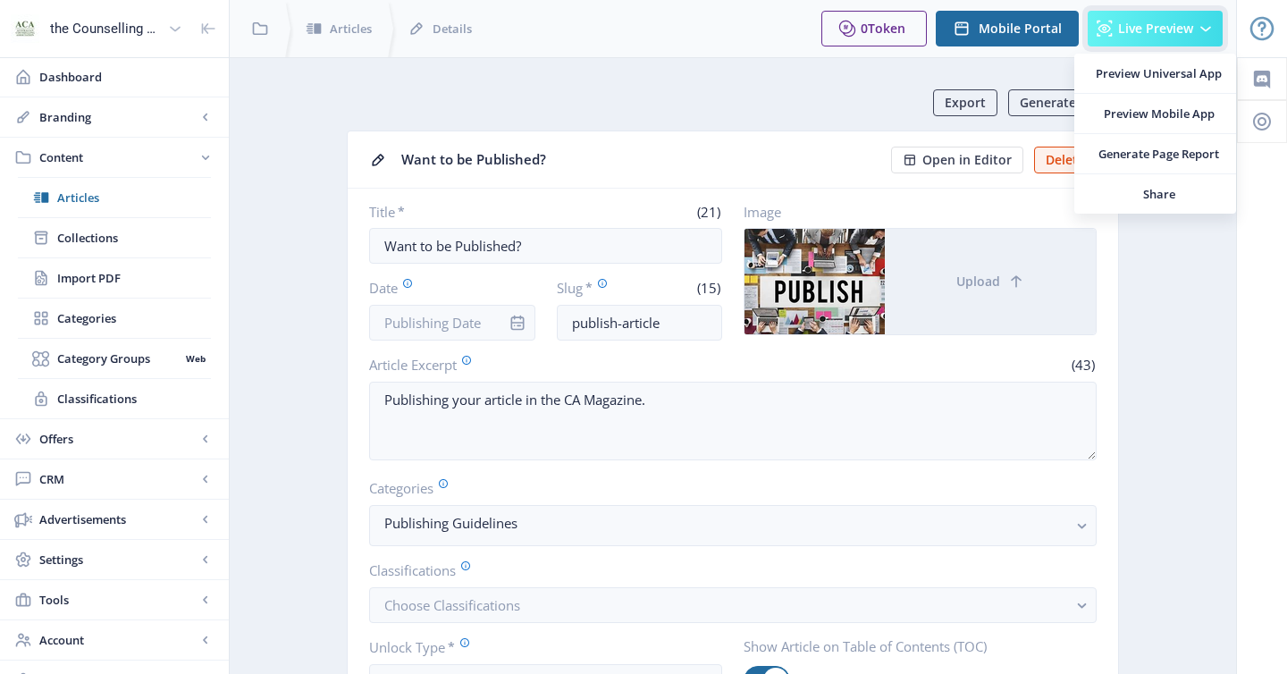
click at [1152, 26] on span "Live Preview" at bounding box center [1155, 28] width 75 height 14
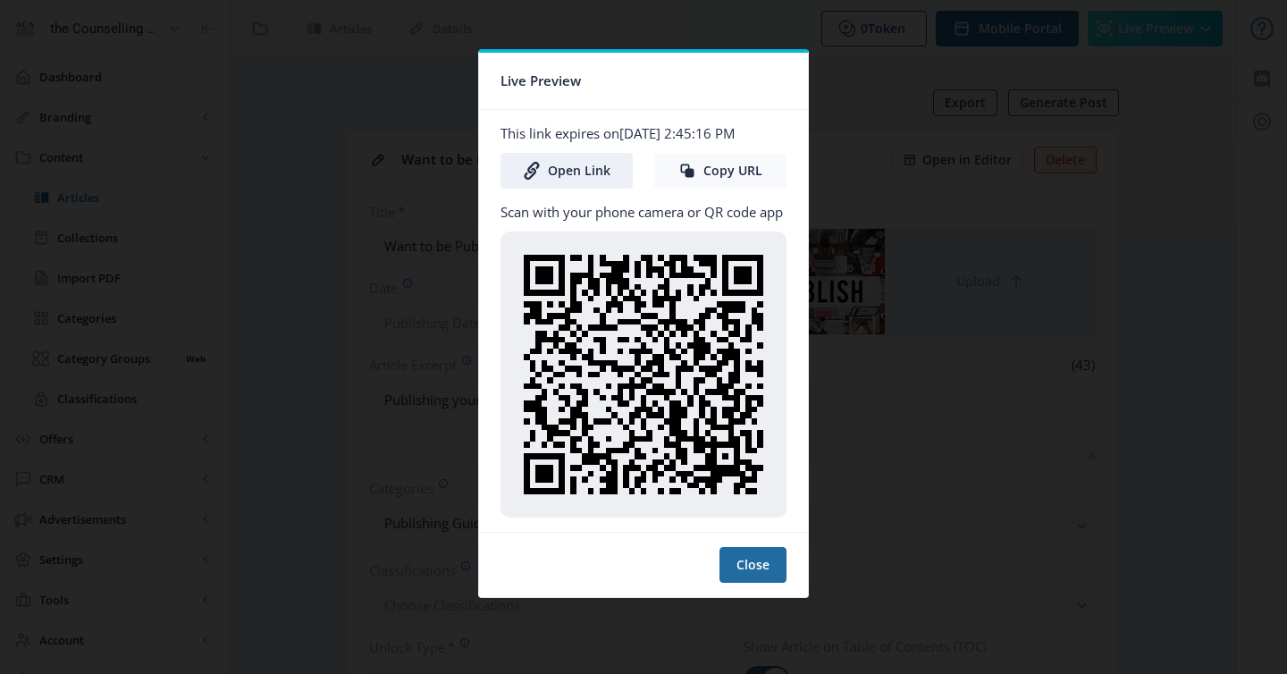
click at [736, 156] on button "Copy URL" at bounding box center [720, 171] width 132 height 36
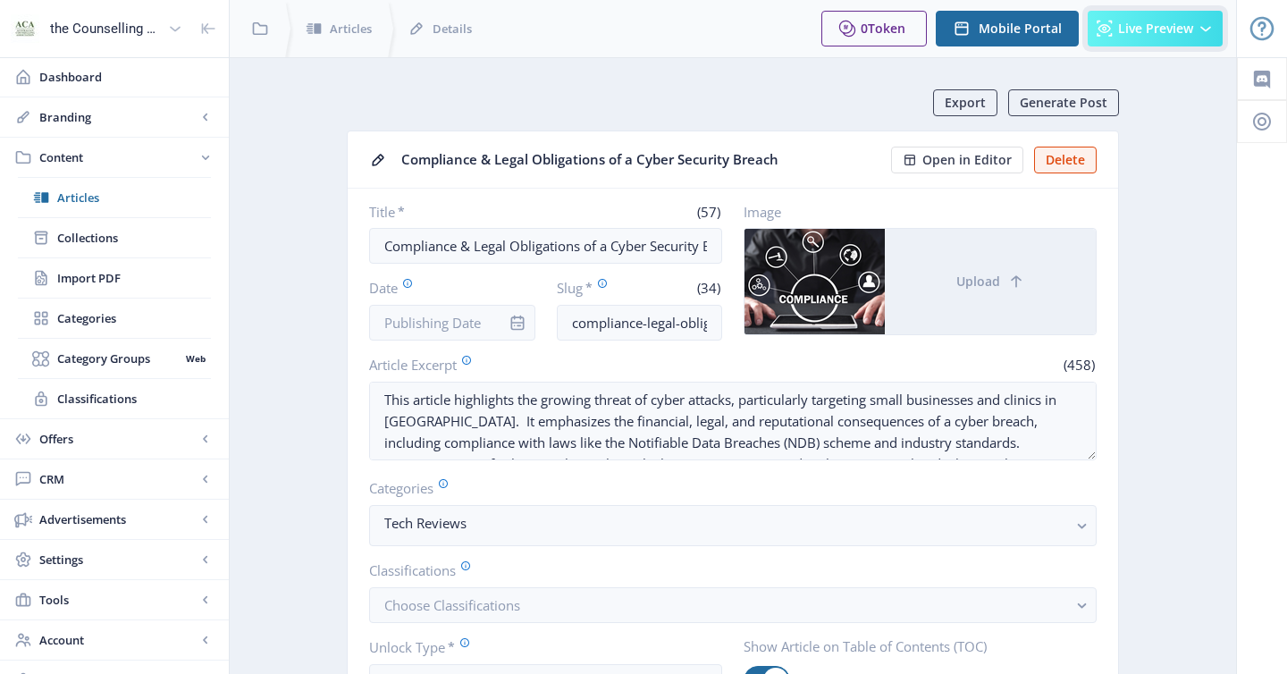
click at [1138, 26] on span "Live Preview" at bounding box center [1155, 28] width 75 height 14
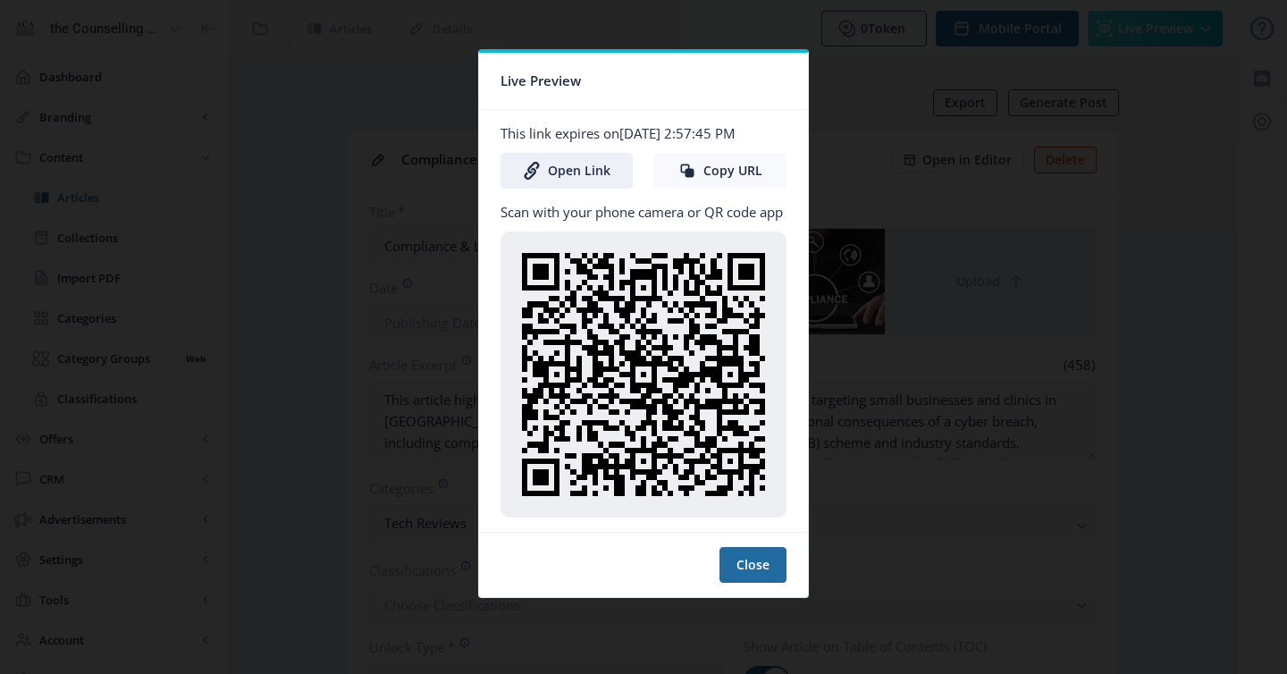
click at [736, 164] on button "Copy URL" at bounding box center [720, 171] width 132 height 36
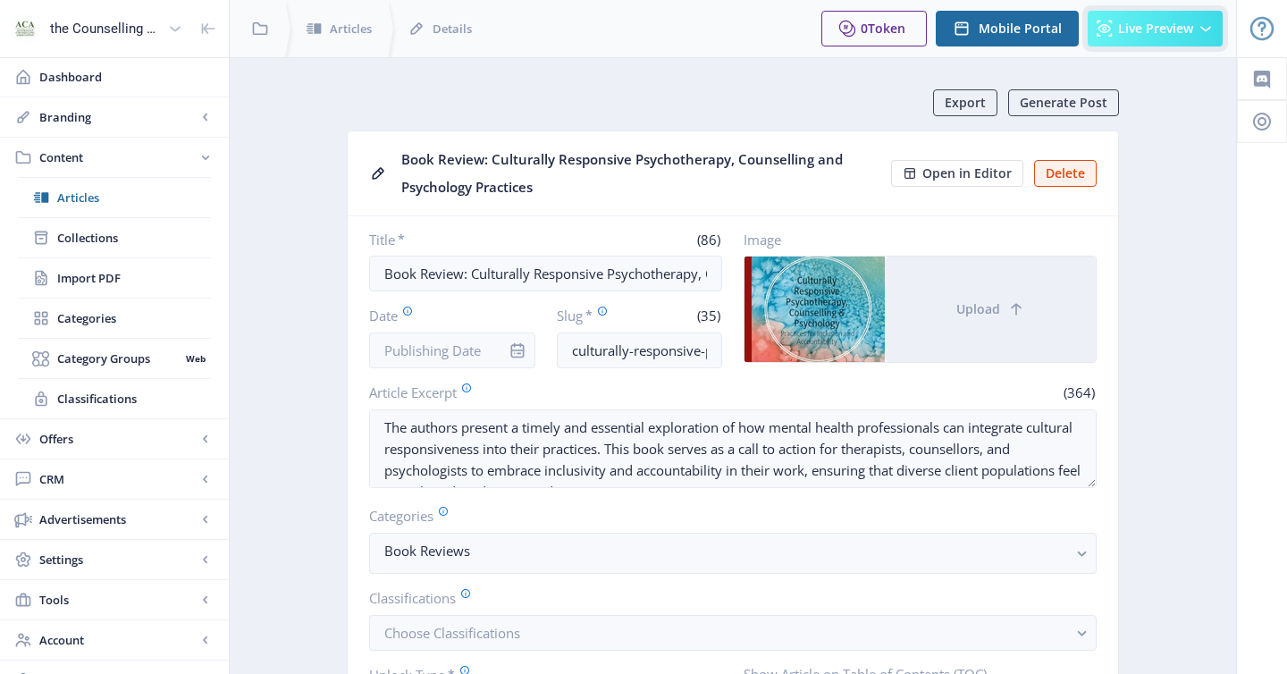
click at [1124, 41] on button "Live Preview" at bounding box center [1155, 29] width 135 height 36
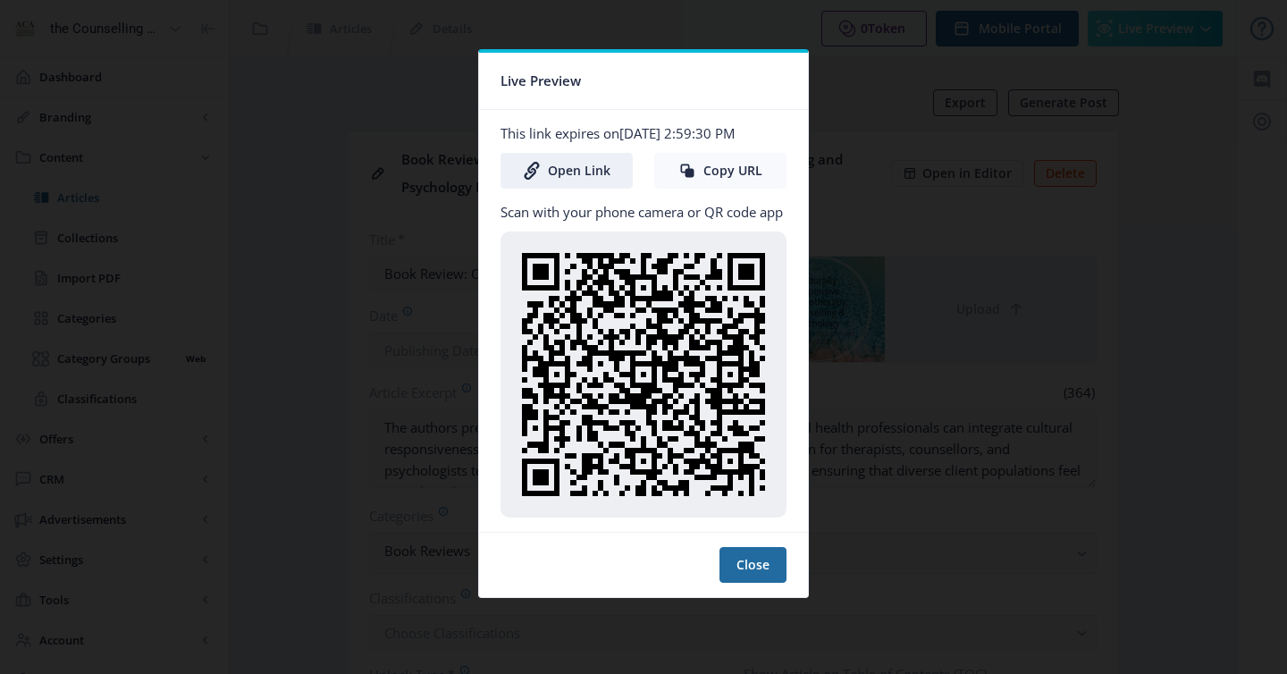
click at [736, 181] on button "Copy URL" at bounding box center [720, 171] width 132 height 36
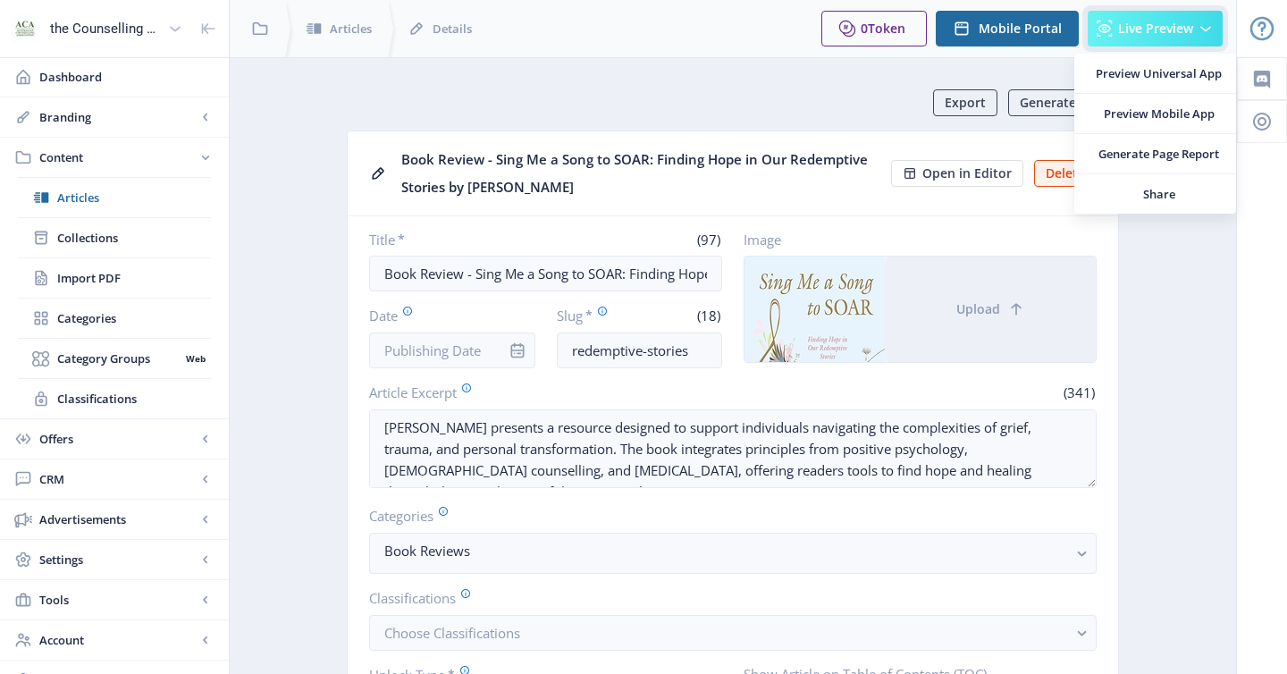
click at [1126, 26] on span "Live Preview" at bounding box center [1155, 28] width 75 height 14
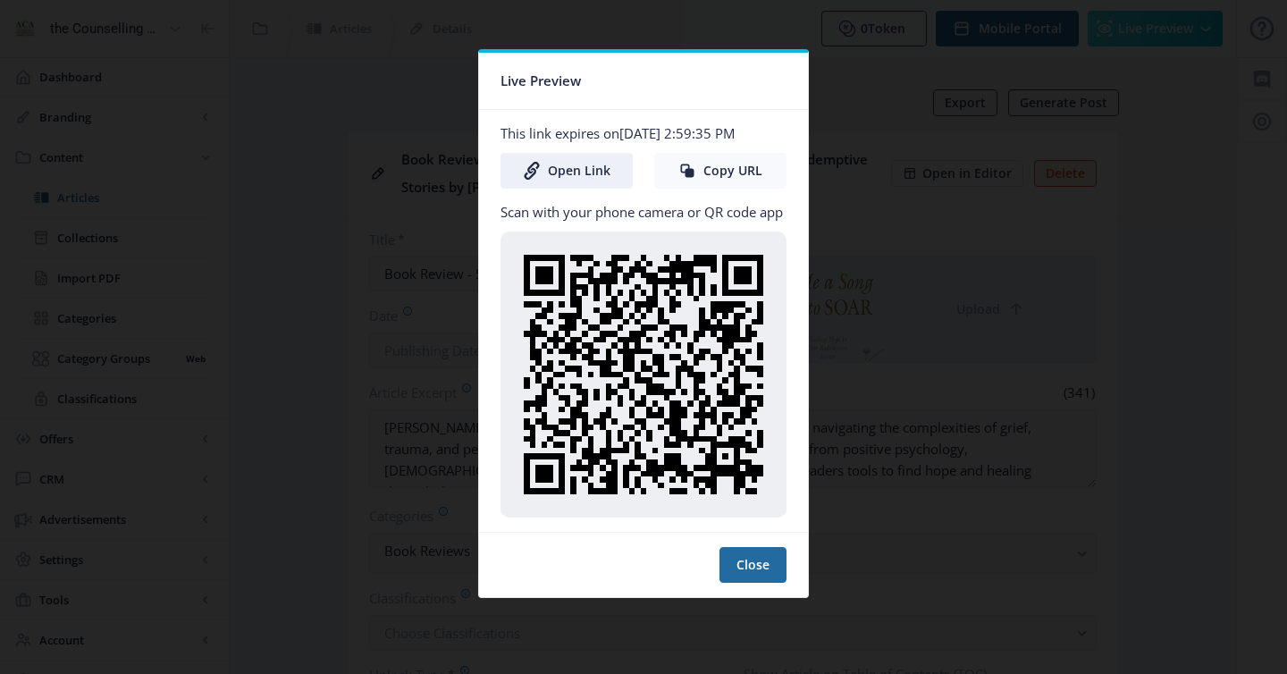
click at [740, 158] on button "Copy URL" at bounding box center [720, 171] width 132 height 36
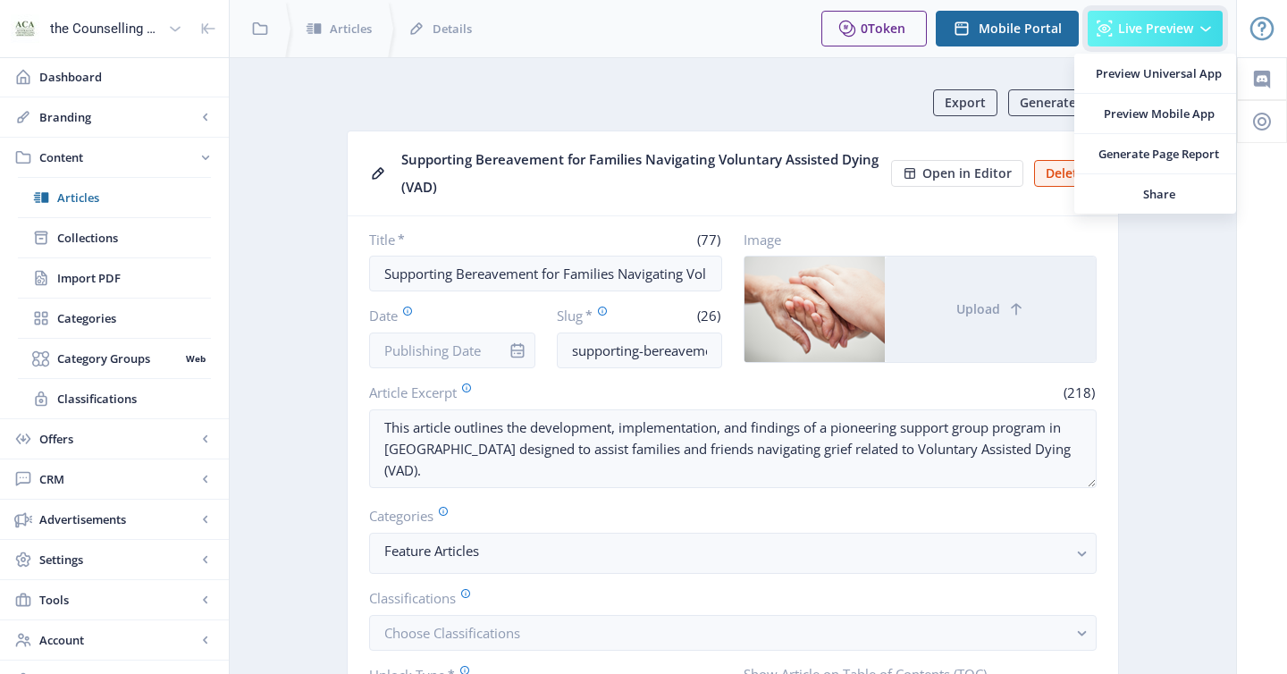
click at [1146, 21] on span "Live Preview" at bounding box center [1155, 28] width 75 height 14
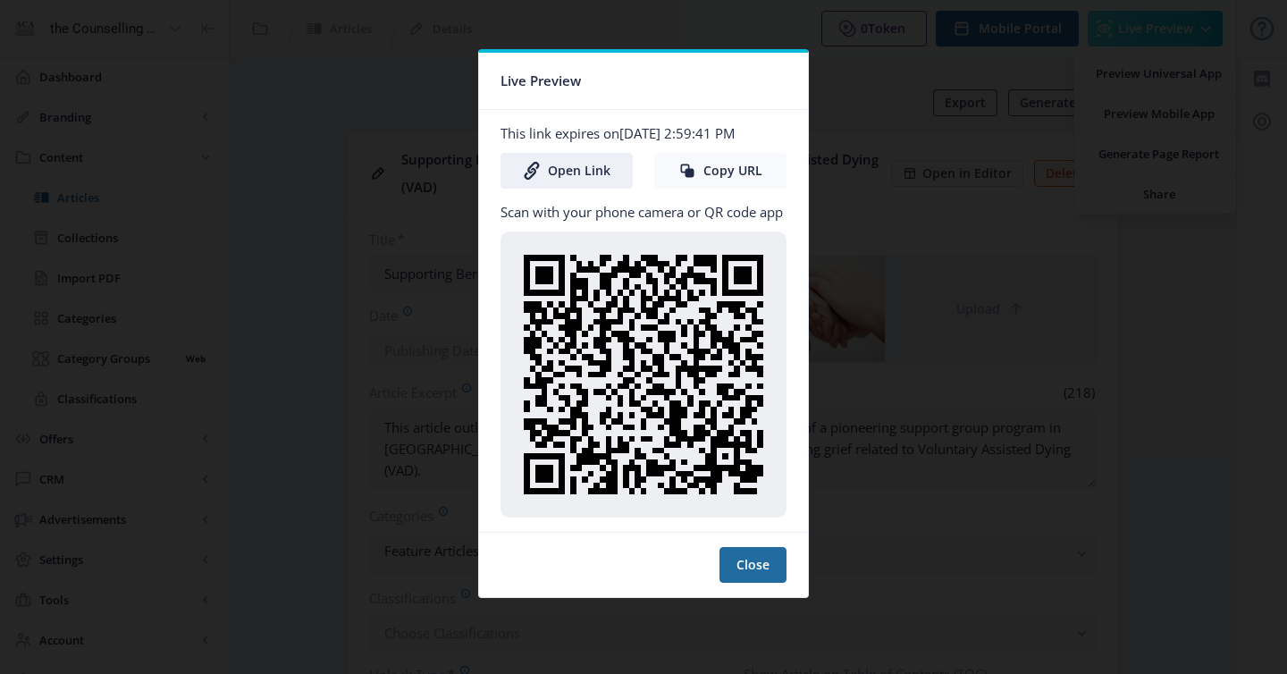
click at [730, 169] on button "Copy URL" at bounding box center [720, 171] width 132 height 36
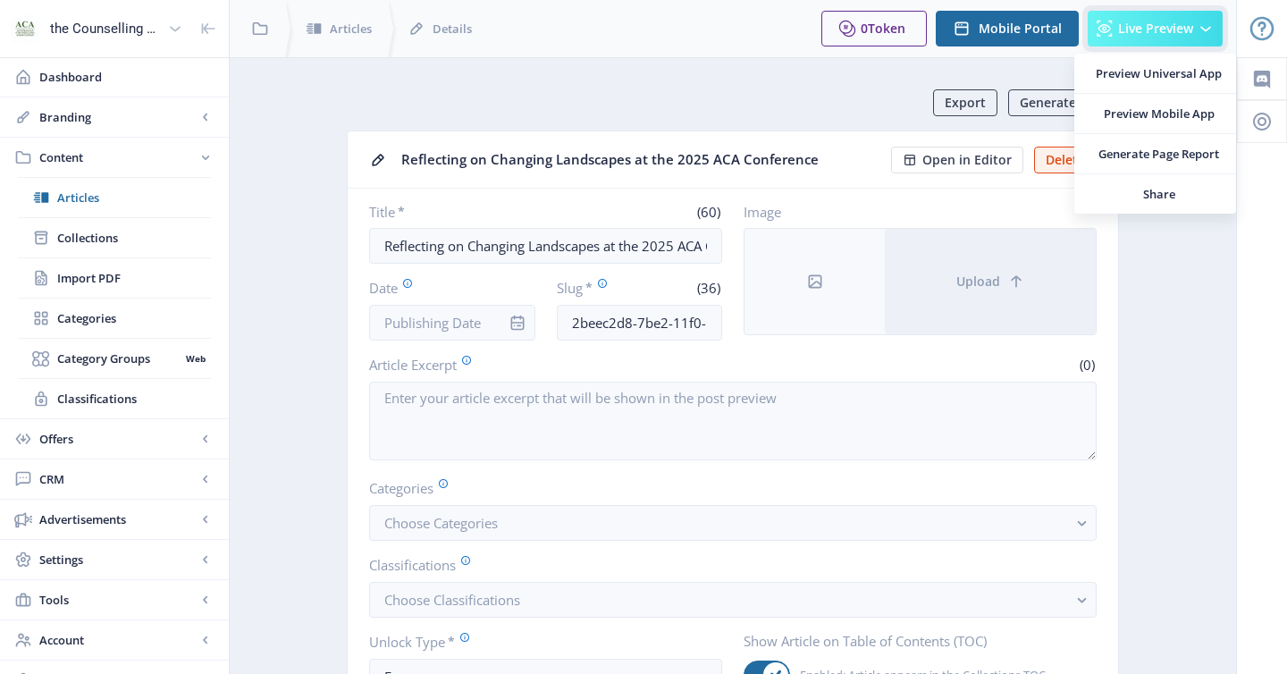
click at [1160, 41] on button "Live Preview" at bounding box center [1155, 29] width 135 height 36
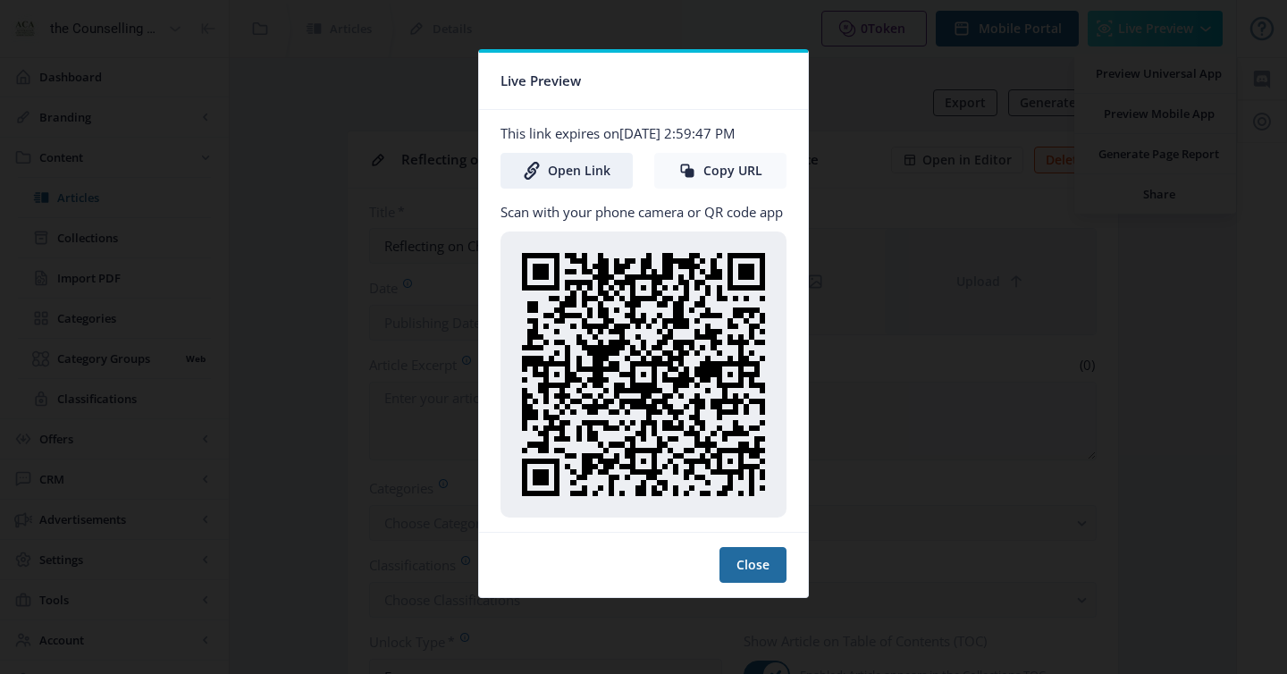
click at [705, 181] on button "Copy URL" at bounding box center [720, 171] width 132 height 36
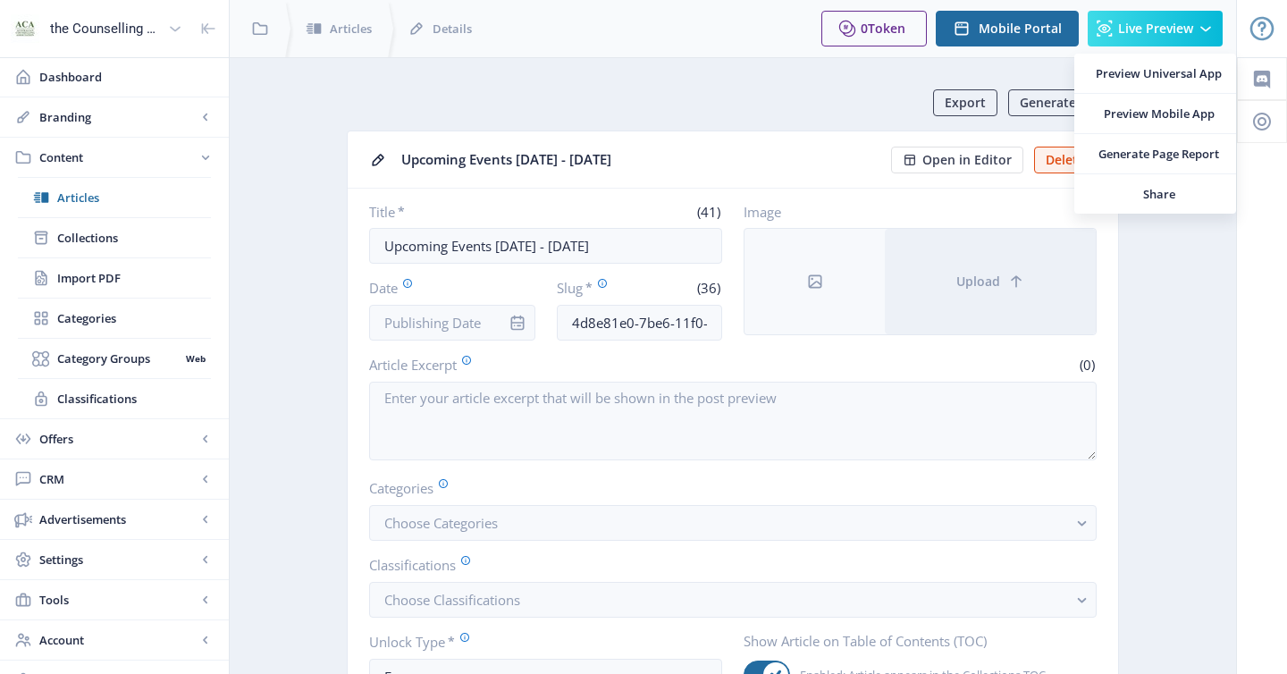
click at [1145, 8] on div "0 Token Upgrade Mobile Portal Live Preview" at bounding box center [1022, 28] width 430 height 57
click at [1143, 37] on button "Live Preview" at bounding box center [1155, 29] width 135 height 36
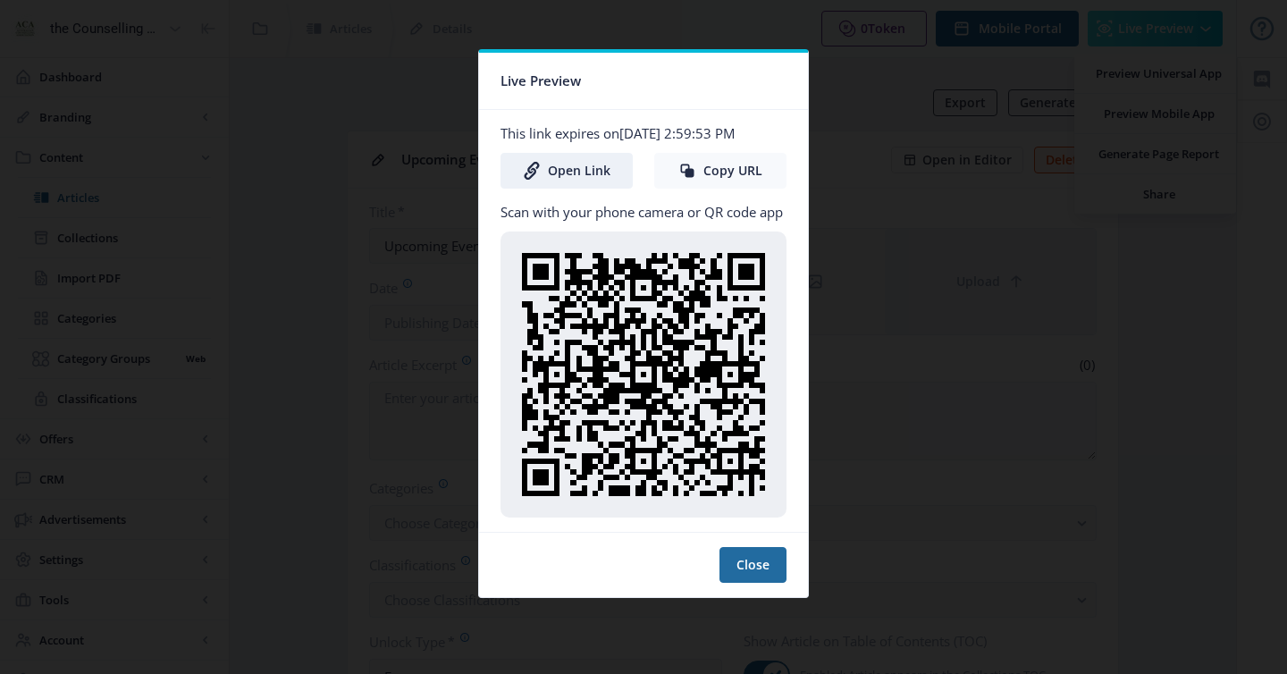
click at [723, 165] on button "Copy URL" at bounding box center [720, 171] width 132 height 36
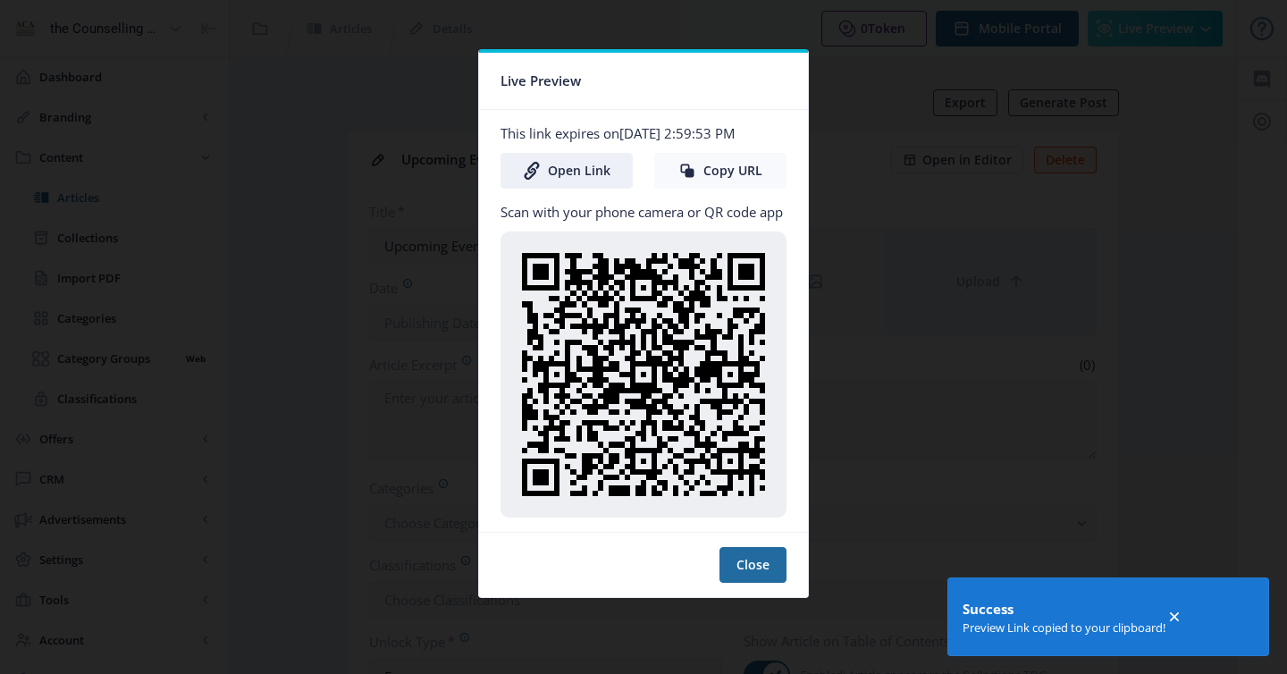
click at [723, 165] on button "Copy URL" at bounding box center [720, 171] width 132 height 36
